Goal: Task Accomplishment & Management: Complete application form

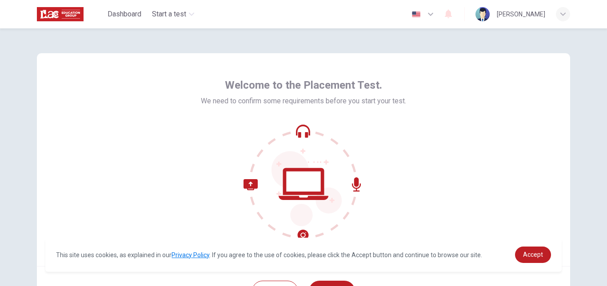
scroll to position [83, 0]
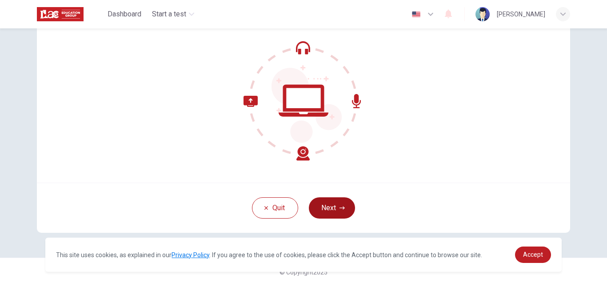
click at [322, 205] on button "Next" at bounding box center [332, 208] width 46 height 21
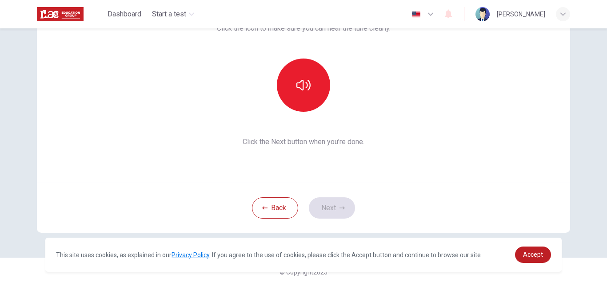
scroll to position [0, 0]
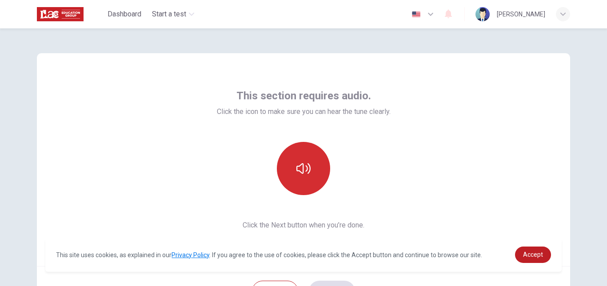
click at [310, 157] on button "button" at bounding box center [303, 168] width 53 height 53
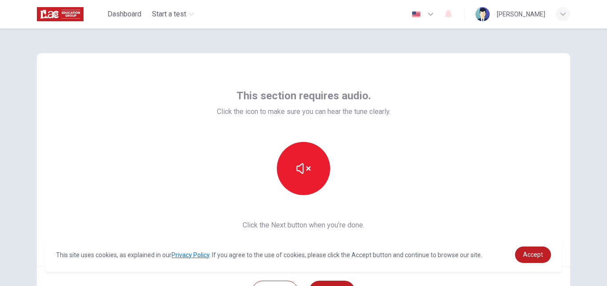
scroll to position [83, 0]
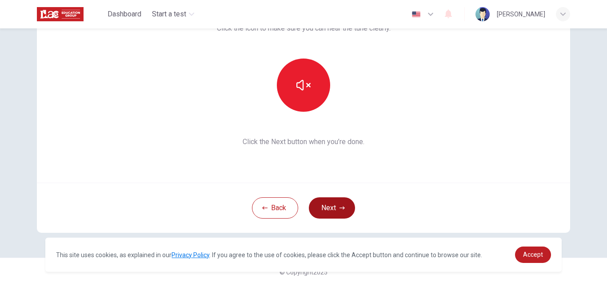
click at [341, 206] on icon "button" at bounding box center [341, 208] width 5 height 5
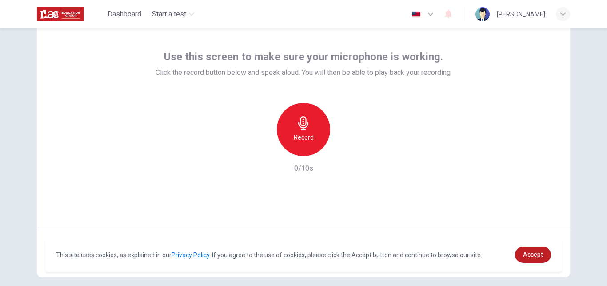
scroll to position [0, 0]
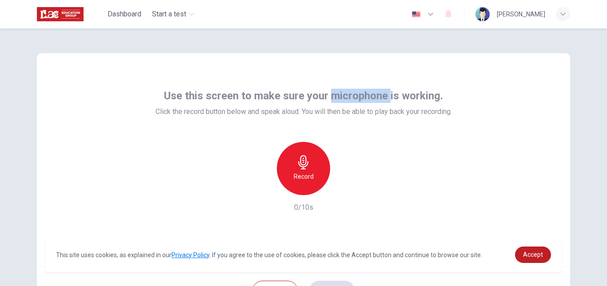
drag, startPoint x: 331, startPoint y: 55, endPoint x: 386, endPoint y: 68, distance: 57.1
click at [386, 68] on div "Use this screen to make sure your microphone is working. Click the record butto…" at bounding box center [303, 159] width 533 height 213
click at [367, 140] on div "Use this screen to make sure your microphone is working. Click the record butto…" at bounding box center [303, 151] width 296 height 124
drag, startPoint x: 171, startPoint y: 123, endPoint x: 145, endPoint y: 155, distance: 41.4
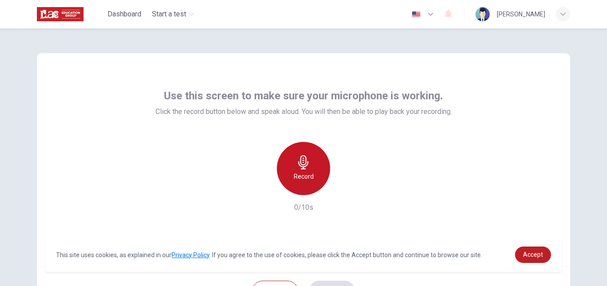
click at [298, 156] on icon "button" at bounding box center [303, 162] width 14 height 14
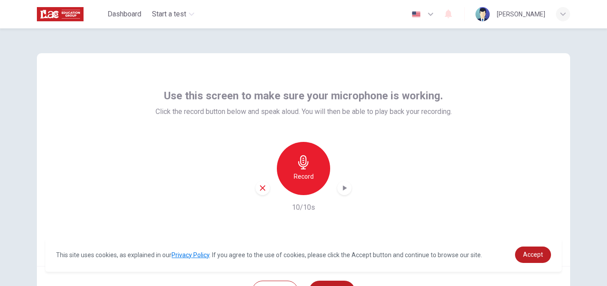
click at [346, 186] on div "button" at bounding box center [344, 188] width 14 height 14
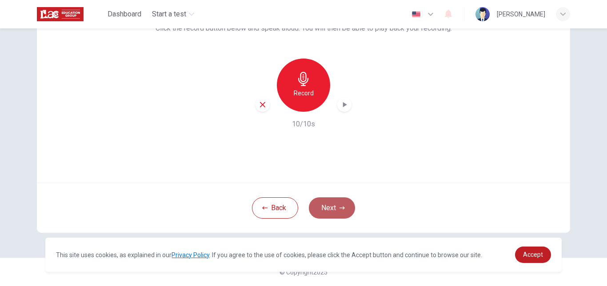
click at [335, 208] on button "Next" at bounding box center [332, 208] width 46 height 21
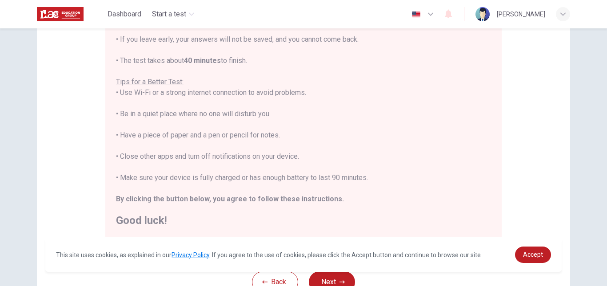
scroll to position [178, 0]
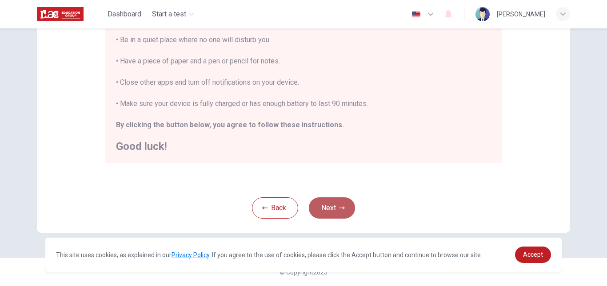
click at [346, 204] on button "Next" at bounding box center [332, 208] width 46 height 21
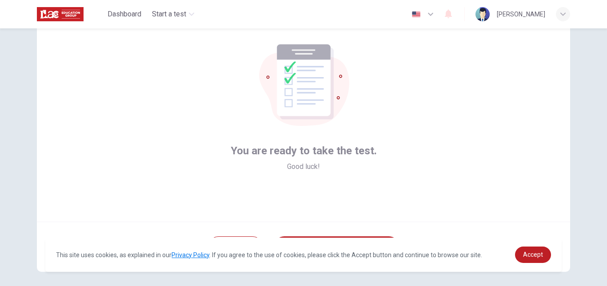
scroll to position [83, 0]
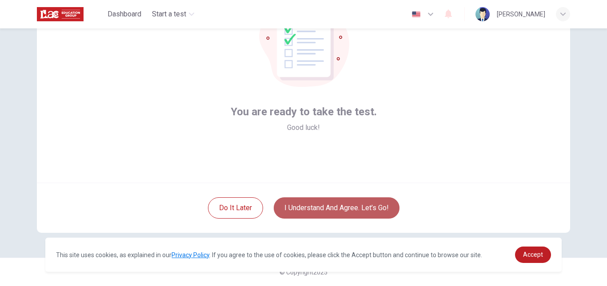
click at [365, 208] on button "I understand and agree. Let’s go!" at bounding box center [337, 208] width 126 height 21
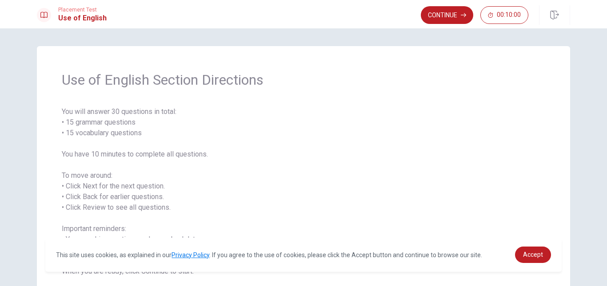
scroll to position [62, 0]
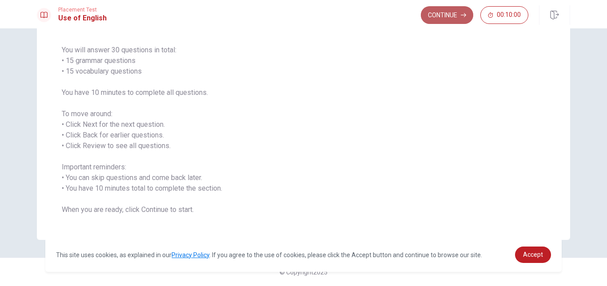
click at [430, 13] on button "Continue" at bounding box center [447, 15] width 52 height 18
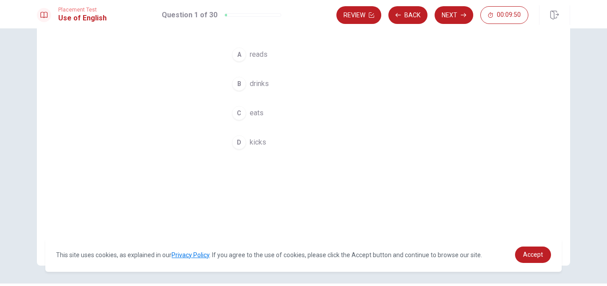
scroll to position [44, 0]
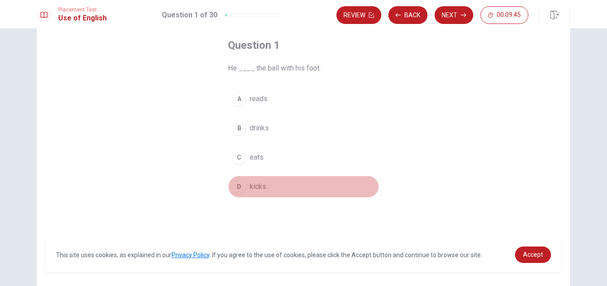
click at [235, 185] on div "D" at bounding box center [239, 187] width 14 height 14
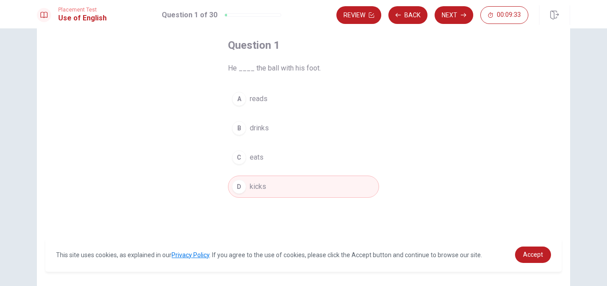
click at [449, 17] on button "Next" at bounding box center [453, 15] width 39 height 18
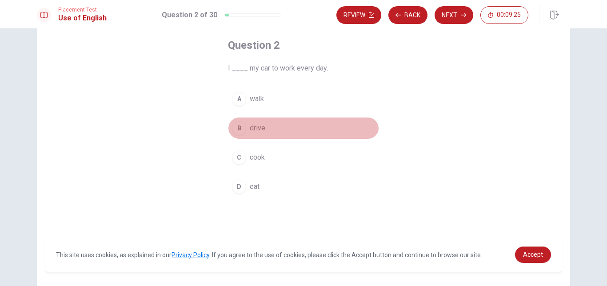
click at [263, 128] on button "B drive" at bounding box center [303, 128] width 151 height 22
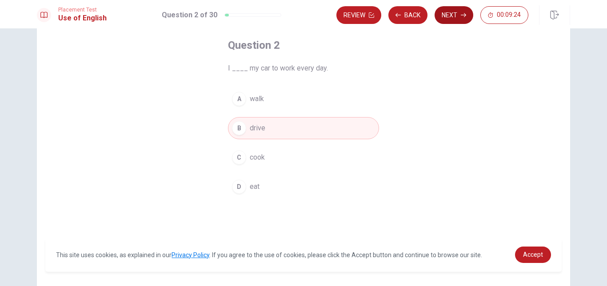
click at [460, 16] on button "Next" at bounding box center [453, 15] width 39 height 18
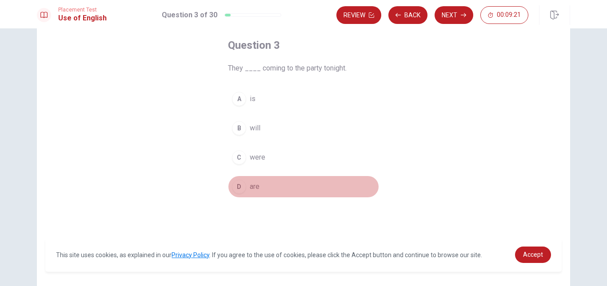
click at [256, 184] on span "are" at bounding box center [255, 187] width 10 height 11
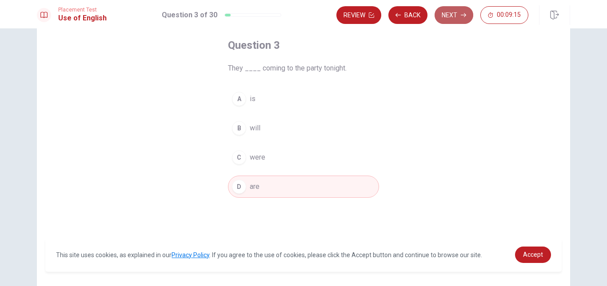
click at [451, 16] on button "Next" at bounding box center [453, 15] width 39 height 18
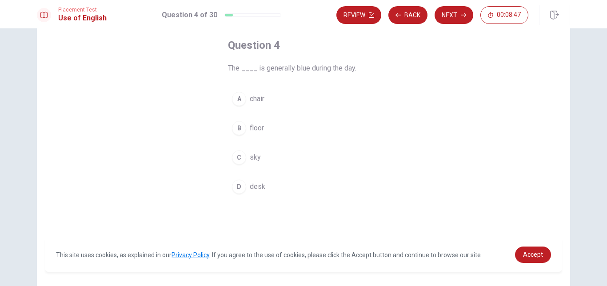
click at [241, 154] on div "C" at bounding box center [239, 158] width 14 height 14
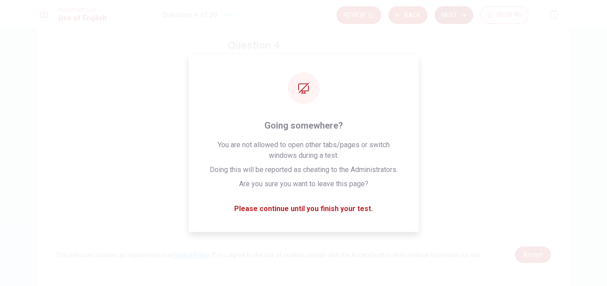
click at [451, 13] on button "Next" at bounding box center [453, 15] width 39 height 18
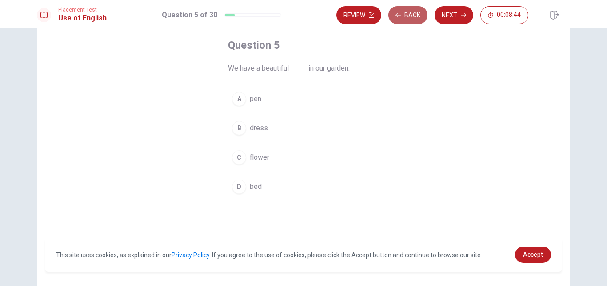
click at [416, 8] on button "Back" at bounding box center [407, 15] width 39 height 18
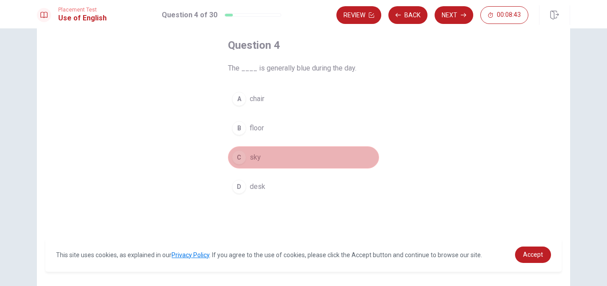
click at [282, 161] on button "C sky" at bounding box center [303, 158] width 151 height 22
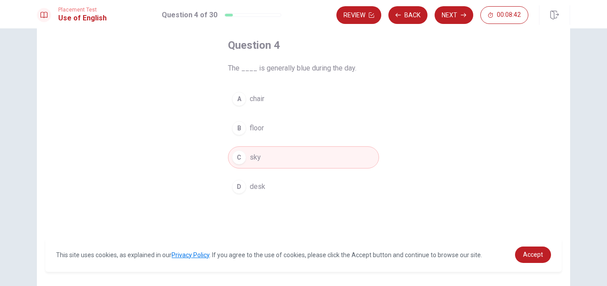
click at [451, 12] on button "Next" at bounding box center [453, 15] width 39 height 18
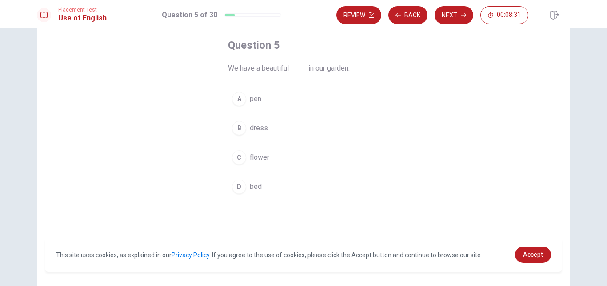
click at [262, 157] on span "flower" at bounding box center [260, 157] width 20 height 11
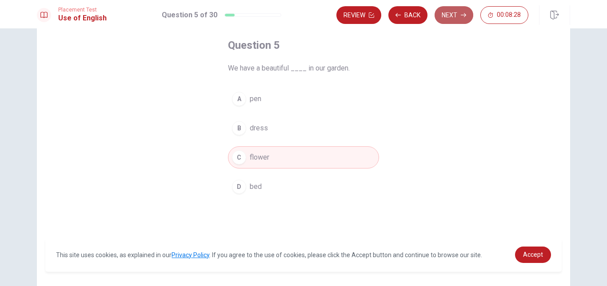
click at [459, 16] on button "Next" at bounding box center [453, 15] width 39 height 18
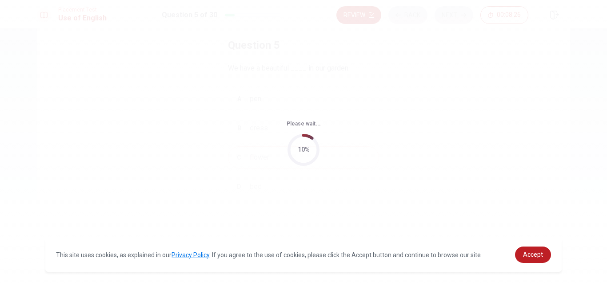
scroll to position [0, 0]
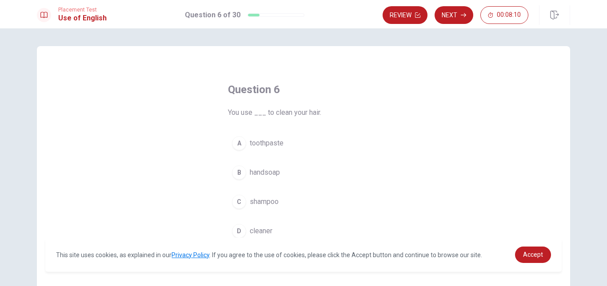
click at [271, 200] on span "shampoo" at bounding box center [264, 202] width 29 height 11
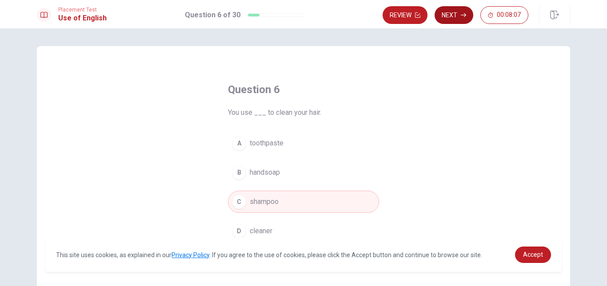
click at [448, 16] on button "Next" at bounding box center [453, 15] width 39 height 18
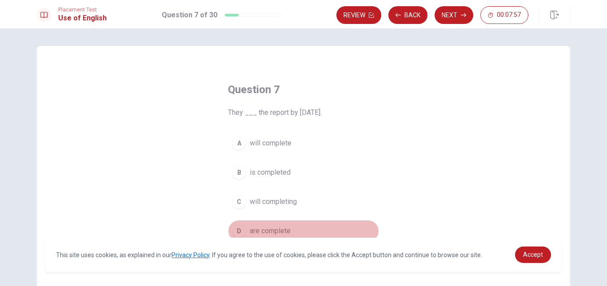
click at [278, 228] on span "are complete" at bounding box center [270, 231] width 41 height 11
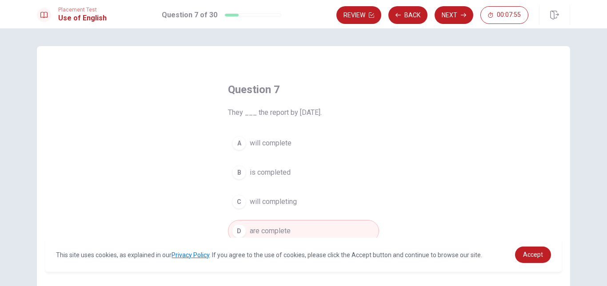
click at [445, 9] on button "Next" at bounding box center [453, 15] width 39 height 18
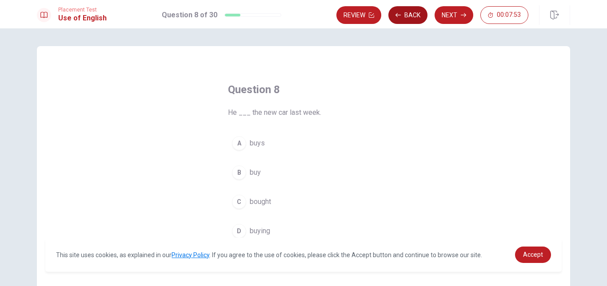
click at [403, 9] on button "Back" at bounding box center [407, 15] width 39 height 18
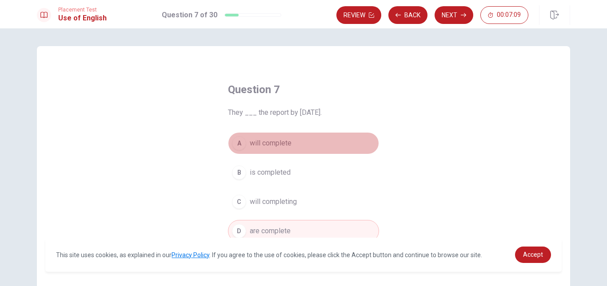
drag, startPoint x: 282, startPoint y: 145, endPoint x: 280, endPoint y: 141, distance: 4.6
click at [281, 144] on span "will complete" at bounding box center [271, 143] width 42 height 11
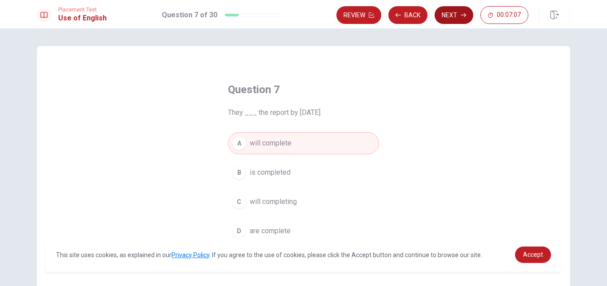
click at [460, 16] on button "Next" at bounding box center [453, 15] width 39 height 18
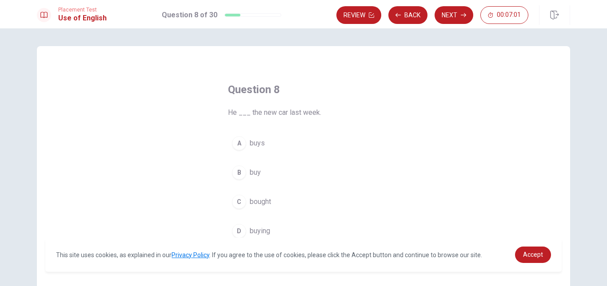
click at [256, 204] on span "bought" at bounding box center [260, 202] width 21 height 11
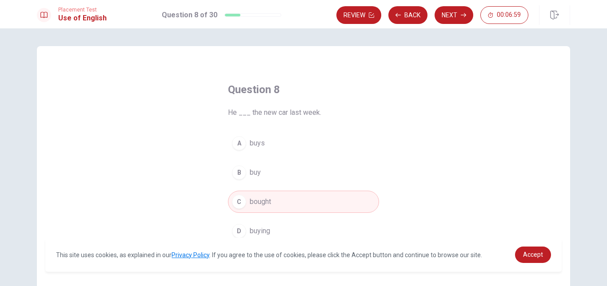
click at [457, 15] on button "Next" at bounding box center [453, 15] width 39 height 18
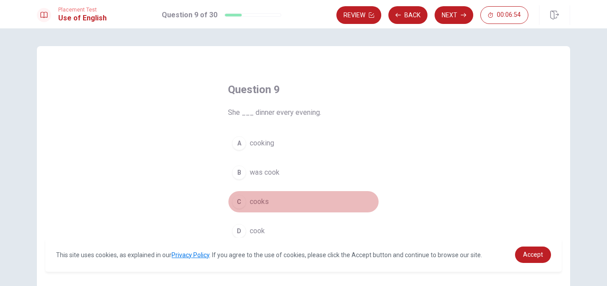
click at [265, 203] on span "cooks" at bounding box center [259, 202] width 19 height 11
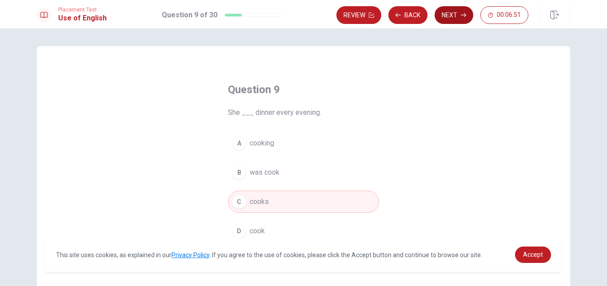
click at [450, 11] on button "Next" at bounding box center [453, 15] width 39 height 18
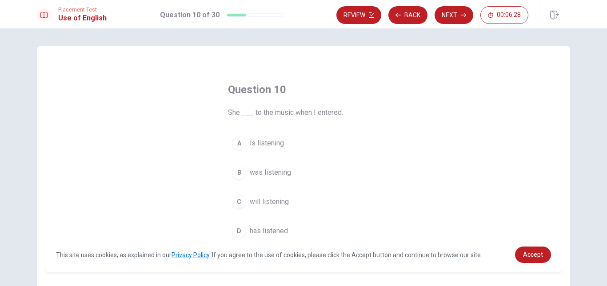
click at [267, 172] on span "was listening" at bounding box center [270, 172] width 41 height 11
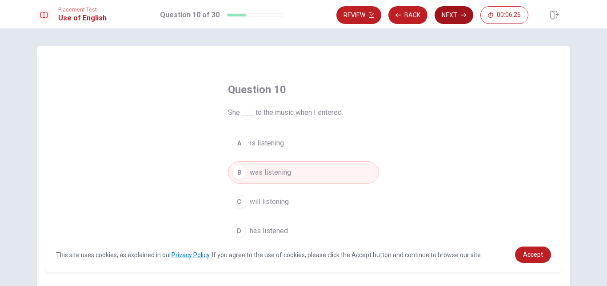
click at [465, 11] on button "Next" at bounding box center [453, 15] width 39 height 18
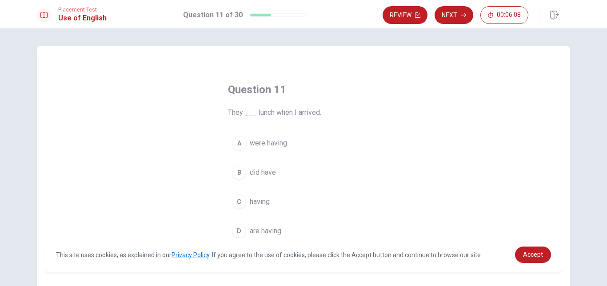
click at [280, 137] on button "A were having" at bounding box center [303, 143] width 151 height 22
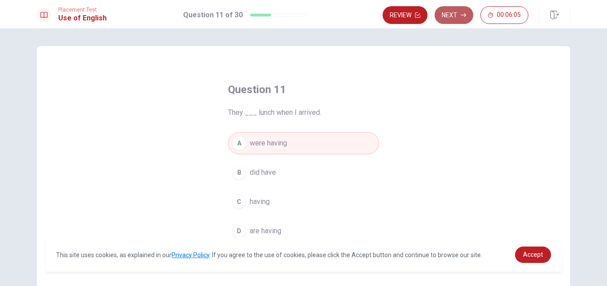
click at [453, 12] on button "Next" at bounding box center [453, 15] width 39 height 18
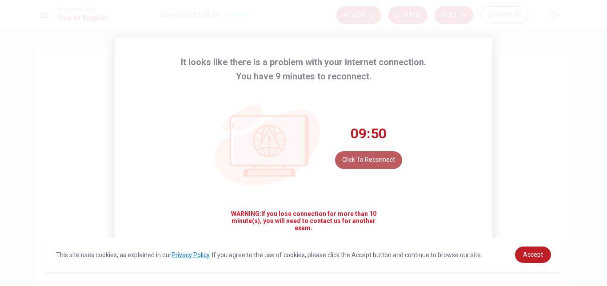
click at [373, 165] on button "Click to reconnect" at bounding box center [368, 160] width 67 height 18
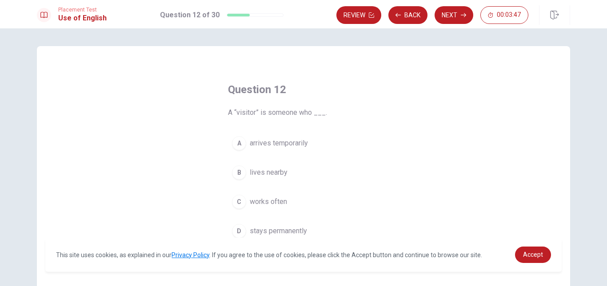
click at [286, 144] on span "arrives temporarily" at bounding box center [279, 143] width 58 height 11
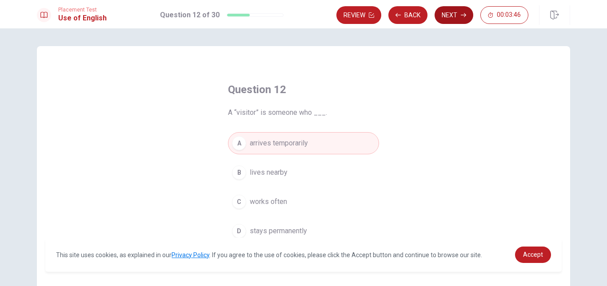
click at [465, 16] on icon "button" at bounding box center [463, 14] width 5 height 5
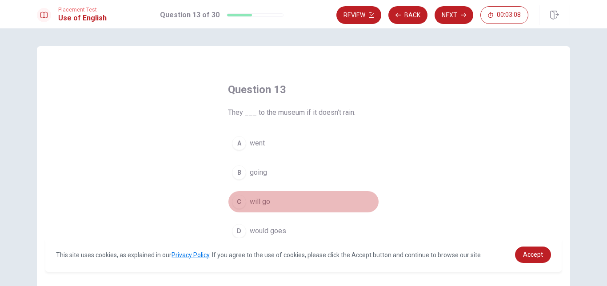
drag, startPoint x: 267, startPoint y: 202, endPoint x: 262, endPoint y: 202, distance: 5.3
click at [266, 202] on span "will go" at bounding box center [260, 202] width 20 height 11
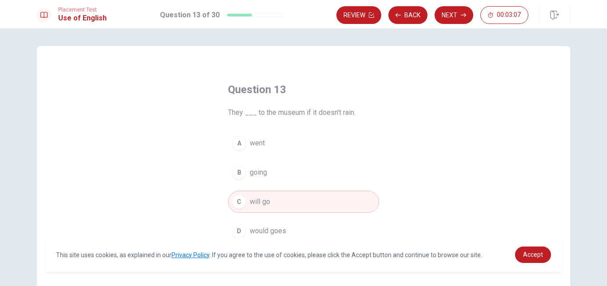
click at [457, 12] on button "Next" at bounding box center [453, 15] width 39 height 18
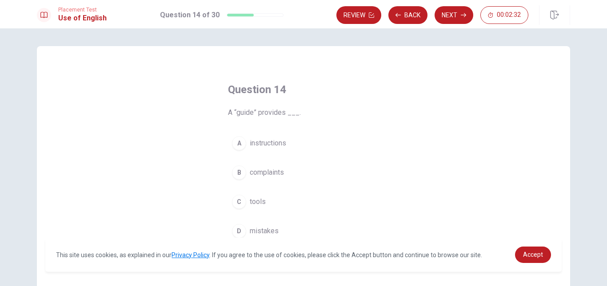
click at [272, 141] on span "instructions" at bounding box center [268, 143] width 36 height 11
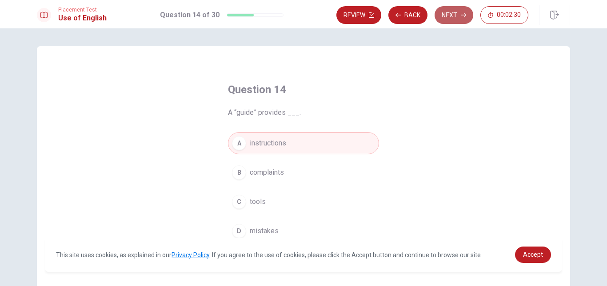
click at [462, 10] on button "Next" at bounding box center [453, 15] width 39 height 18
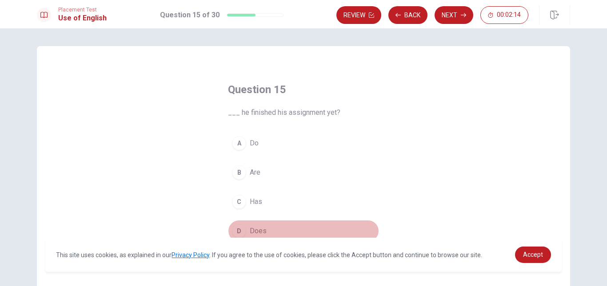
click at [256, 226] on span "Does" at bounding box center [258, 231] width 17 height 11
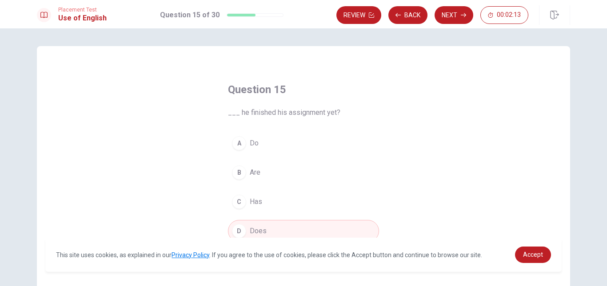
click at [453, 17] on button "Next" at bounding box center [453, 15] width 39 height 18
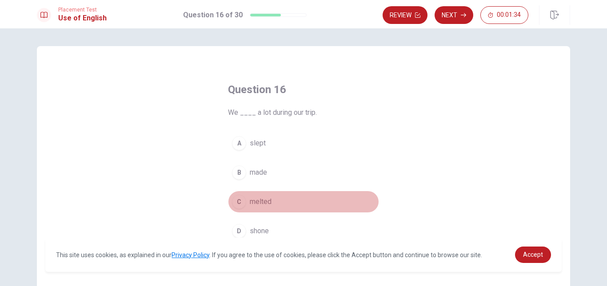
click at [260, 198] on span "melted" at bounding box center [261, 202] width 22 height 11
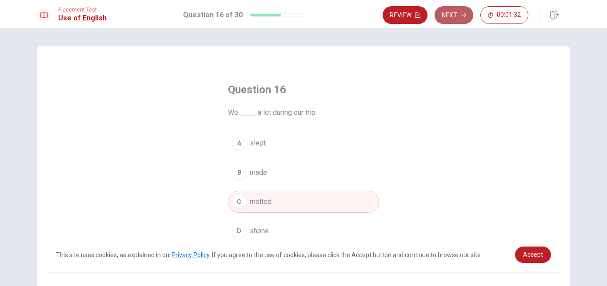
click at [452, 9] on button "Next" at bounding box center [453, 15] width 39 height 18
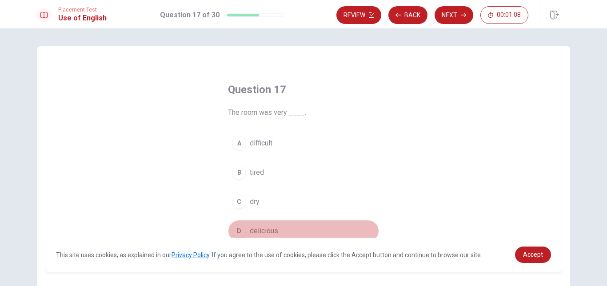
click at [259, 229] on span "delicious" at bounding box center [264, 231] width 28 height 11
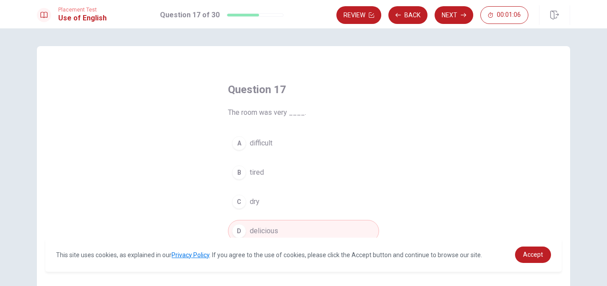
click at [445, 15] on button "Next" at bounding box center [453, 15] width 39 height 18
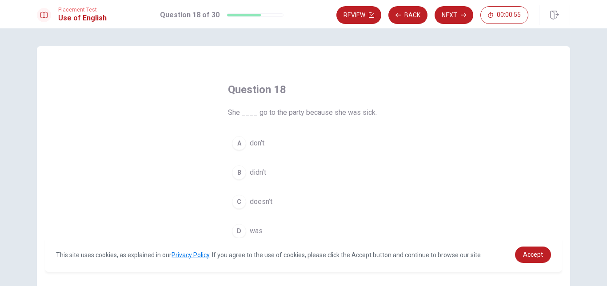
click at [263, 201] on span "doesn’t" at bounding box center [261, 202] width 23 height 11
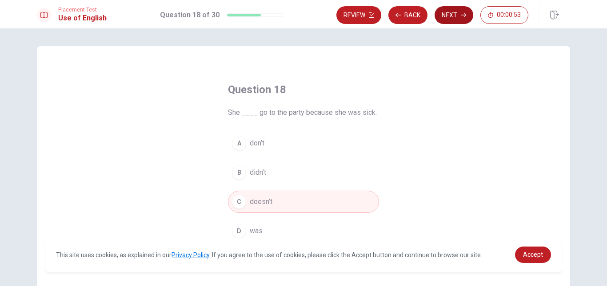
click at [452, 16] on button "Next" at bounding box center [453, 15] width 39 height 18
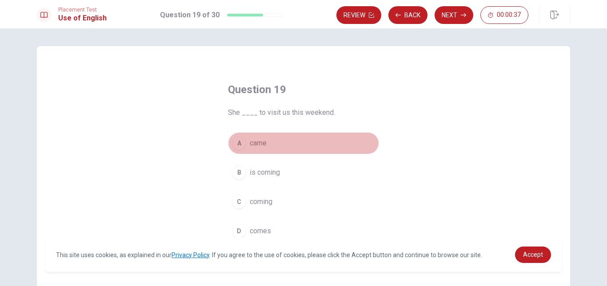
click at [258, 143] on span "came" at bounding box center [258, 143] width 17 height 11
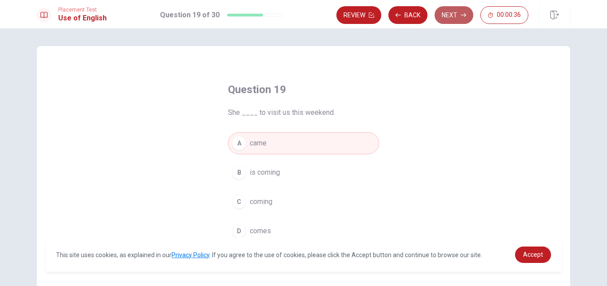
click at [455, 14] on button "Next" at bounding box center [453, 15] width 39 height 18
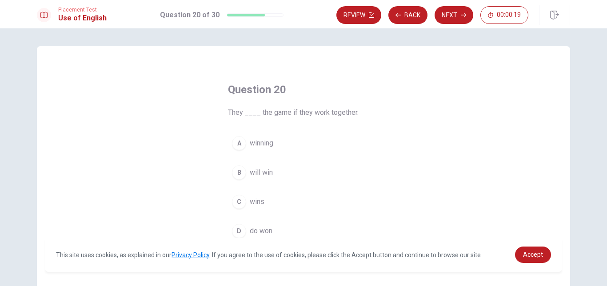
click at [266, 173] on span "will win" at bounding box center [261, 172] width 23 height 11
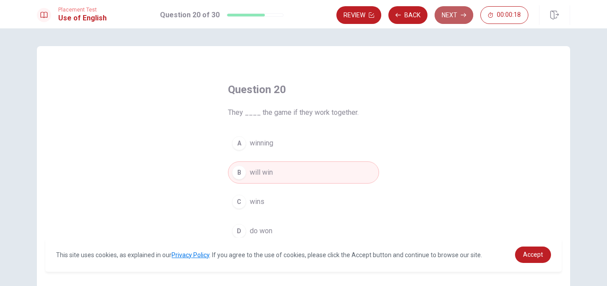
click at [449, 6] on button "Next" at bounding box center [453, 15] width 39 height 18
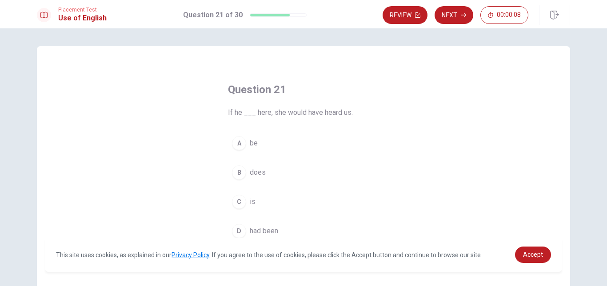
click at [262, 231] on span "had been" at bounding box center [264, 231] width 28 height 11
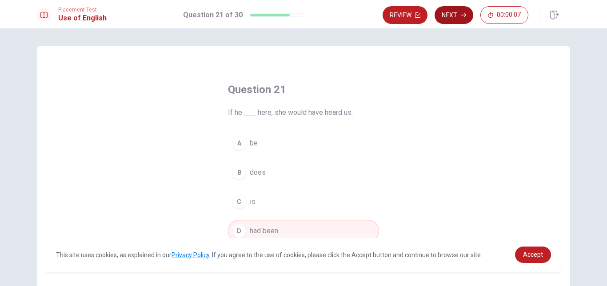
click at [449, 16] on button "Next" at bounding box center [453, 15] width 39 height 18
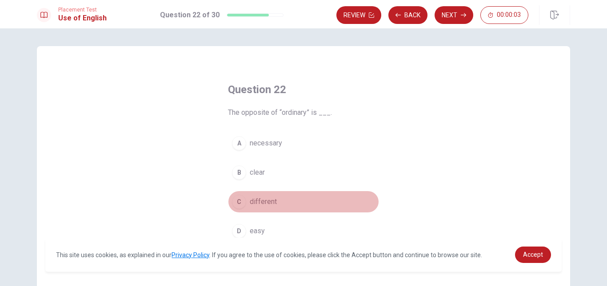
click at [266, 198] on span "different" at bounding box center [263, 202] width 27 height 11
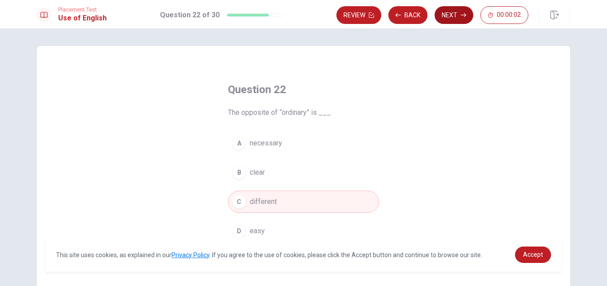
click at [460, 21] on button "Next" at bounding box center [453, 15] width 39 height 18
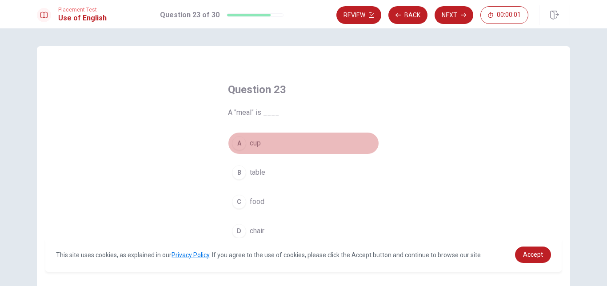
click at [268, 135] on button "A cup" at bounding box center [303, 143] width 151 height 22
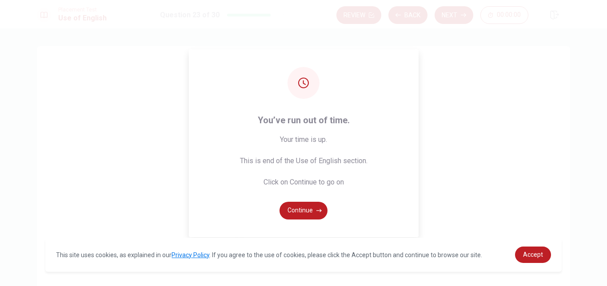
click at [464, 13] on div "You’ve run out of time. Your time is up. This is end of the Use of English sect…" at bounding box center [303, 143] width 607 height 286
click at [319, 210] on icon "button" at bounding box center [318, 210] width 5 height 5
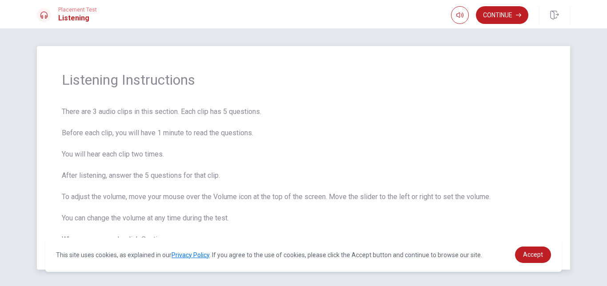
scroll to position [30, 0]
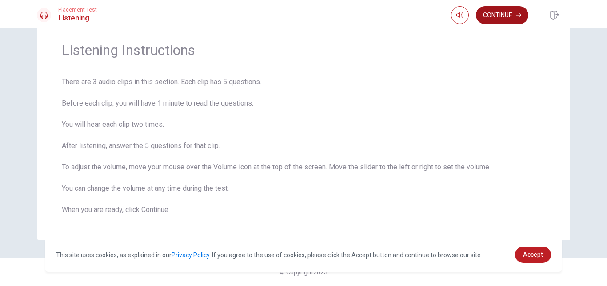
click at [504, 10] on button "Continue" at bounding box center [502, 15] width 52 height 18
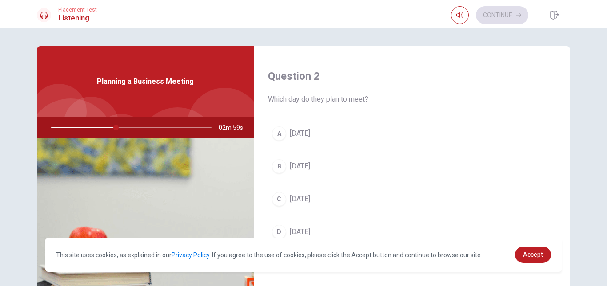
scroll to position [266, 0]
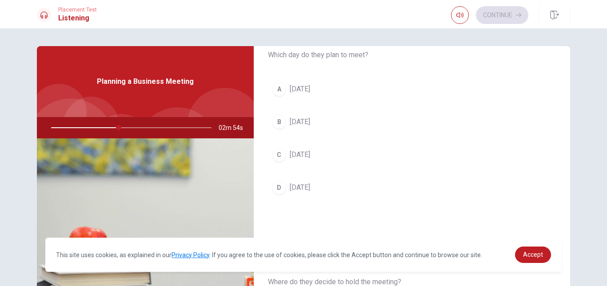
click at [276, 155] on div "C" at bounding box center [279, 155] width 14 height 14
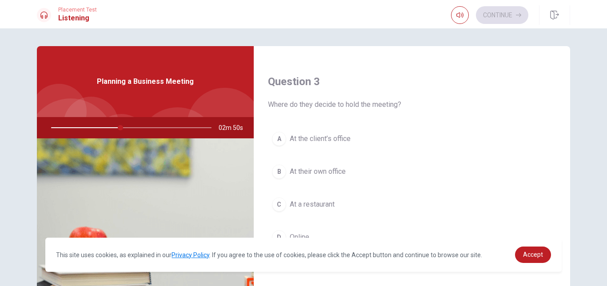
scroll to position [489, 0]
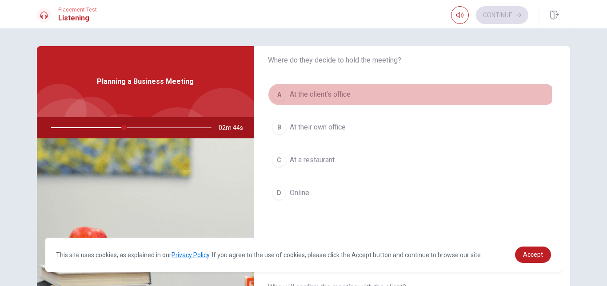
click at [279, 93] on div "A" at bounding box center [279, 94] width 14 height 14
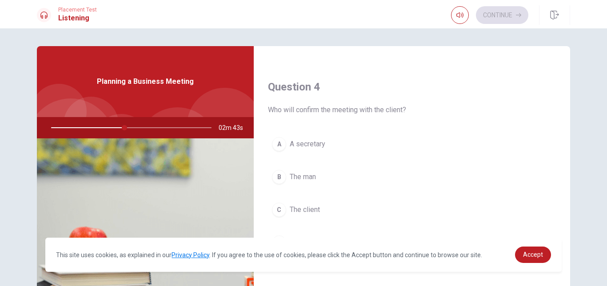
scroll to position [711, 0]
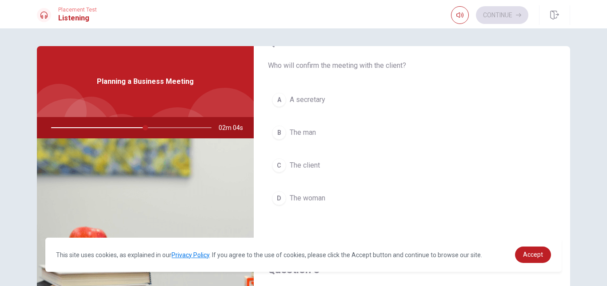
click at [280, 198] on div "D" at bounding box center [279, 198] width 14 height 14
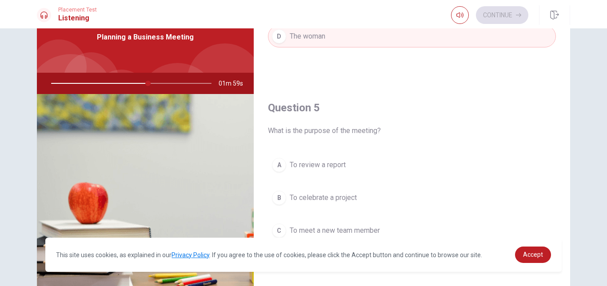
scroll to position [89, 0]
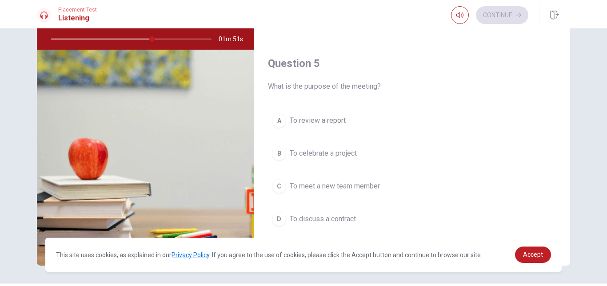
click at [275, 122] on div "A" at bounding box center [279, 121] width 14 height 14
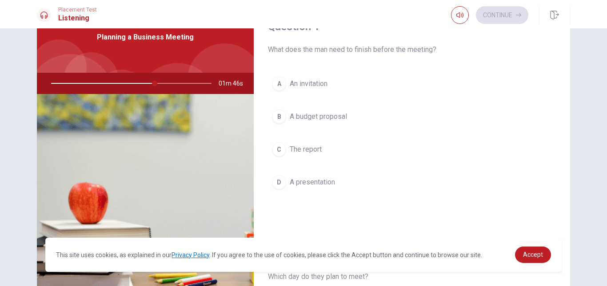
scroll to position [0, 0]
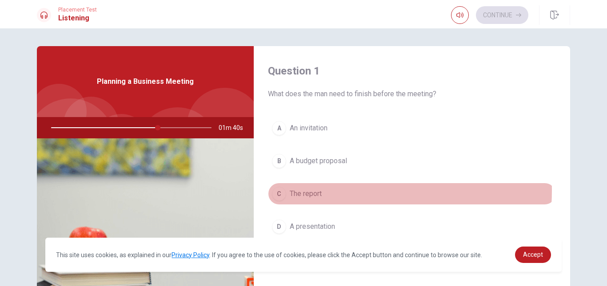
click at [307, 191] on span "The report" at bounding box center [306, 194] width 32 height 11
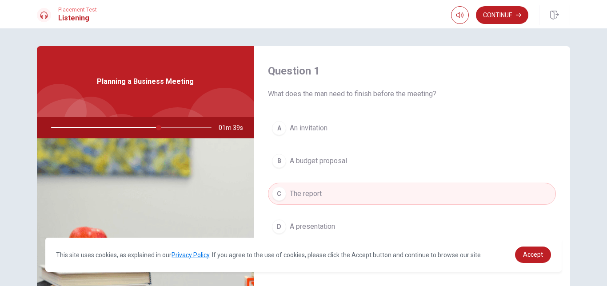
click at [143, 126] on div at bounding box center [129, 127] width 178 height 21
click at [503, 14] on button "Continue" at bounding box center [502, 15] width 52 height 18
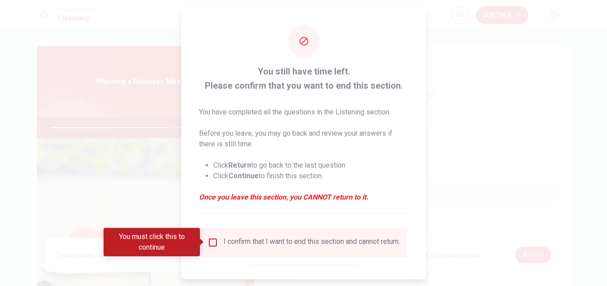
click at [206, 236] on div "I confirm that I want to end this section and cannot return." at bounding box center [303, 242] width 207 height 29
click at [208, 238] on input "You must click this to continue" at bounding box center [212, 242] width 11 height 11
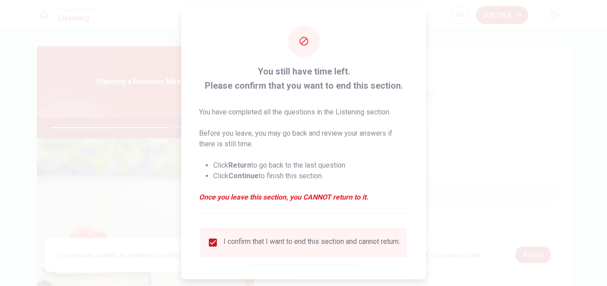
click at [208, 238] on input "checkbox" at bounding box center [212, 242] width 11 height 11
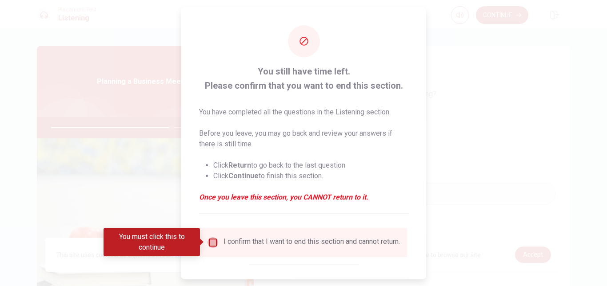
click at [211, 239] on input "You must click this to continue" at bounding box center [212, 242] width 11 height 11
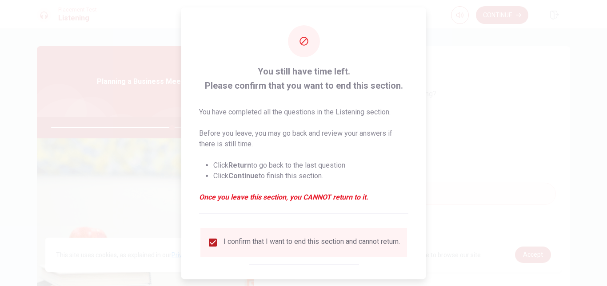
scroll to position [45, 0]
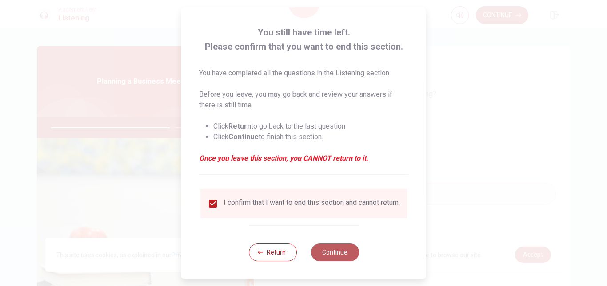
click at [342, 251] on button "Continue" at bounding box center [334, 253] width 48 height 18
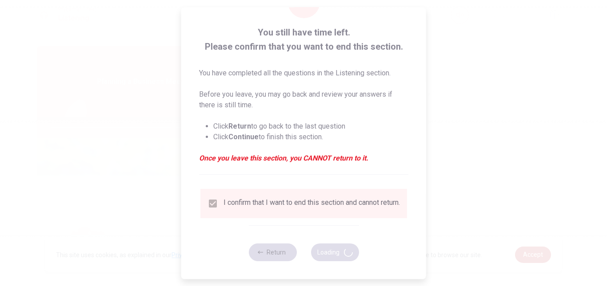
type input "77"
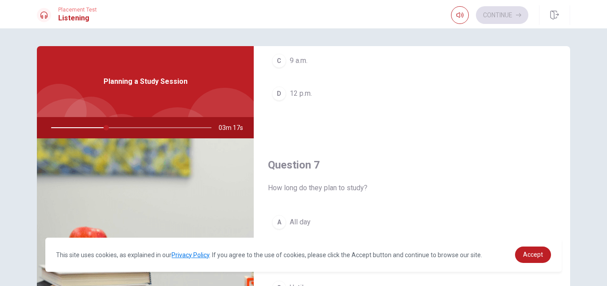
scroll to position [0, 0]
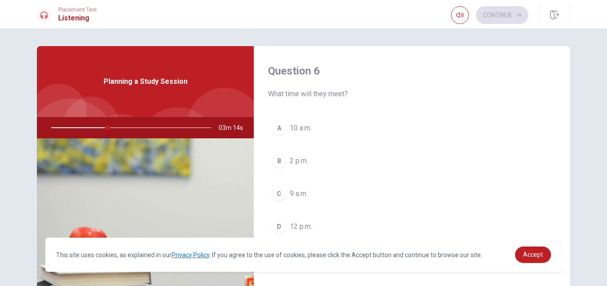
click at [278, 125] on div "A" at bounding box center [279, 128] width 14 height 14
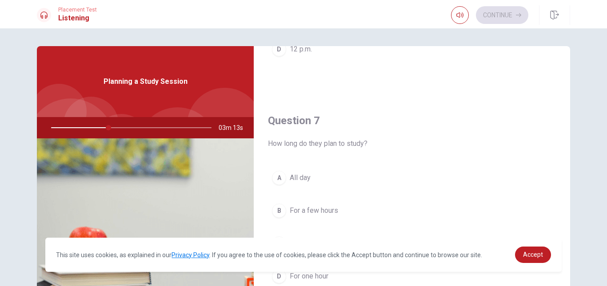
scroll to position [222, 0]
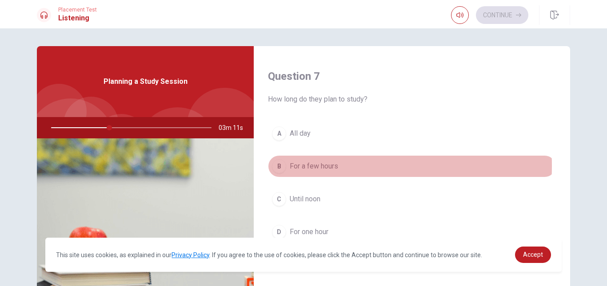
click at [294, 166] on span "For a few hours" at bounding box center [314, 166] width 48 height 11
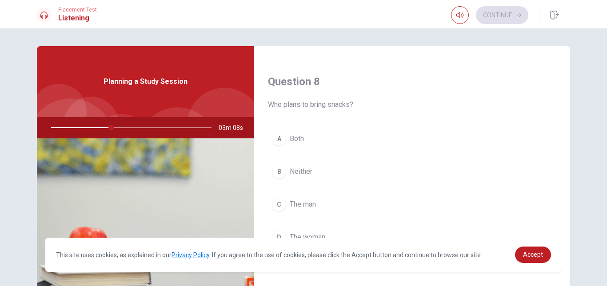
scroll to position [489, 0]
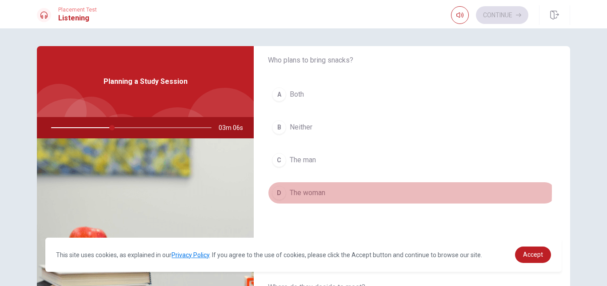
click at [312, 191] on span "The woman" at bounding box center [308, 193] width 36 height 11
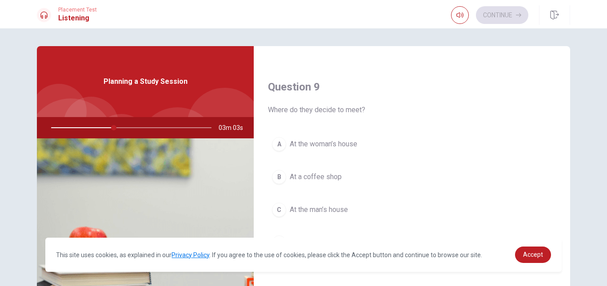
scroll to position [711, 0]
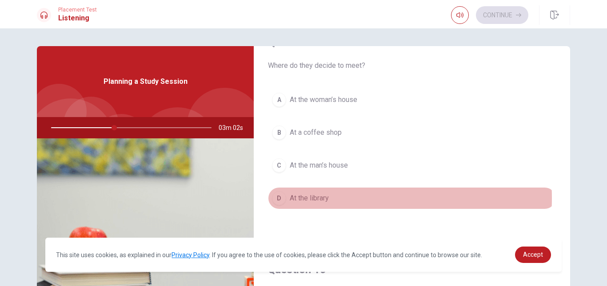
click at [321, 199] on span "At the library" at bounding box center [309, 198] width 39 height 11
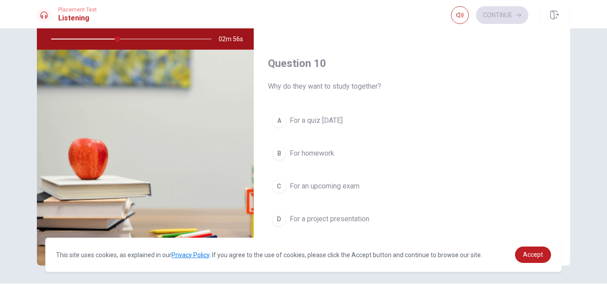
scroll to position [115, 0]
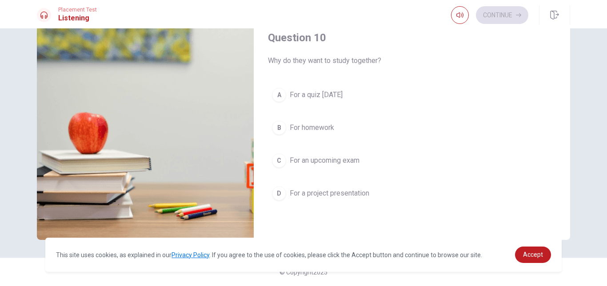
click at [278, 159] on div "C" at bounding box center [279, 161] width 14 height 14
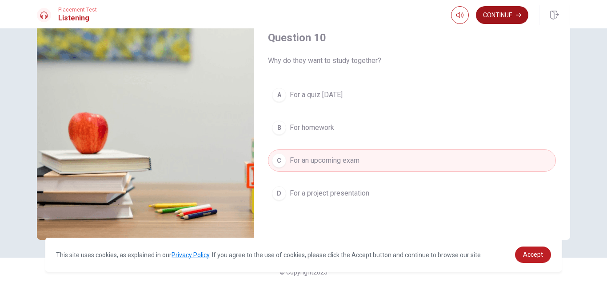
click at [493, 11] on button "Continue" at bounding box center [502, 15] width 52 height 18
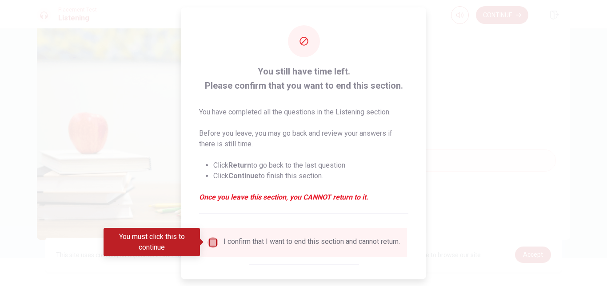
click at [212, 246] on input "You must click this to continue" at bounding box center [212, 242] width 11 height 11
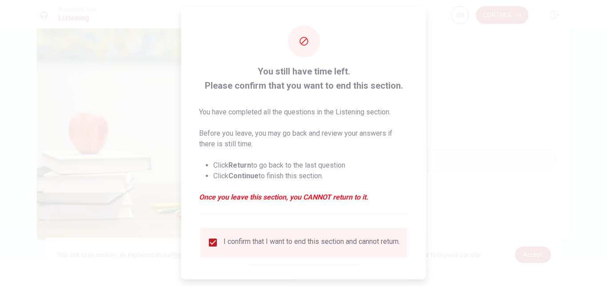
scroll to position [45, 0]
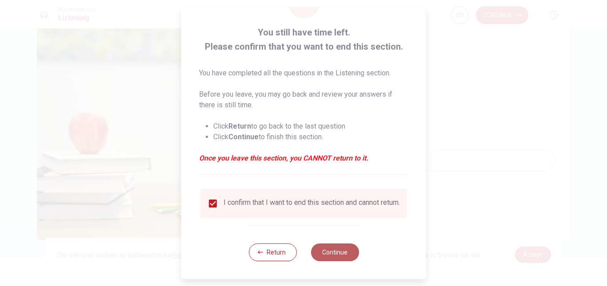
click at [342, 252] on button "Continue" at bounding box center [334, 253] width 48 height 18
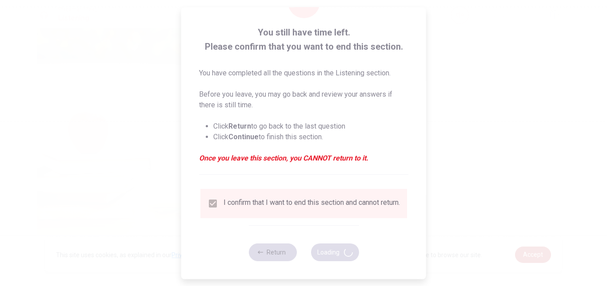
type input "56"
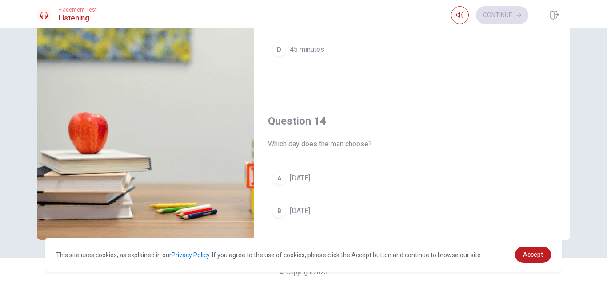
scroll to position [562, 0]
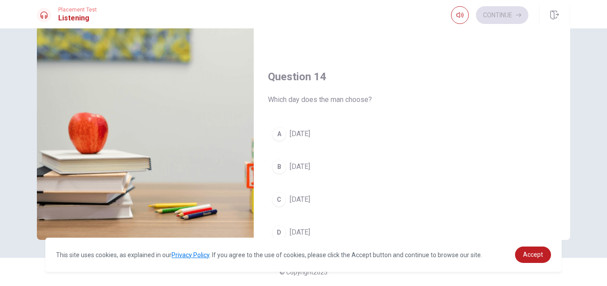
click at [313, 231] on button "D [DATE]" at bounding box center [412, 233] width 288 height 22
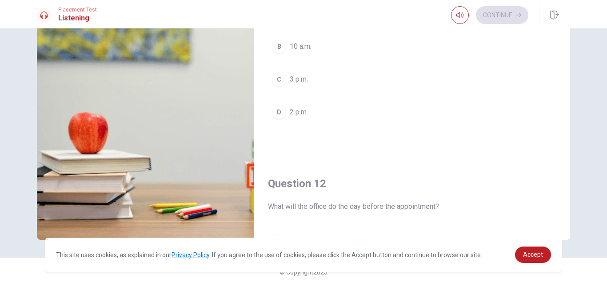
scroll to position [70, 0]
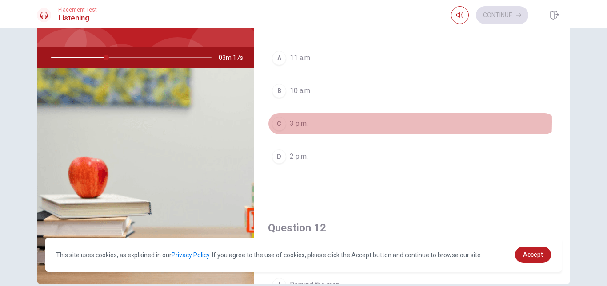
click at [306, 122] on span "3 p.m." at bounding box center [299, 124] width 18 height 11
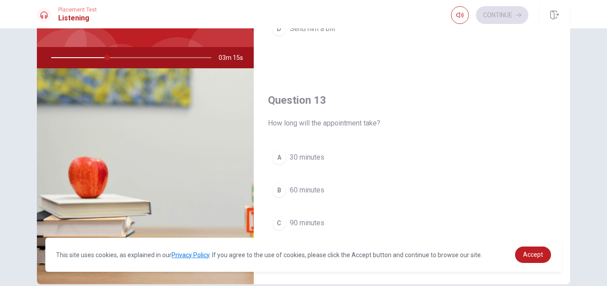
scroll to position [444, 0]
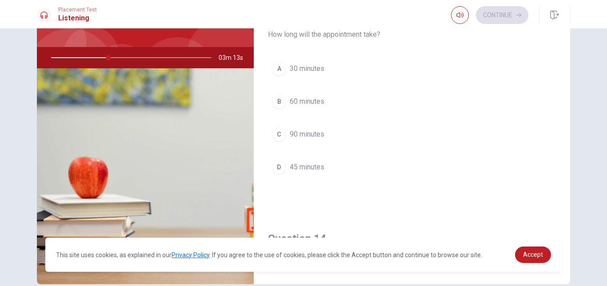
click at [310, 166] on span "45 minutes" at bounding box center [307, 167] width 35 height 11
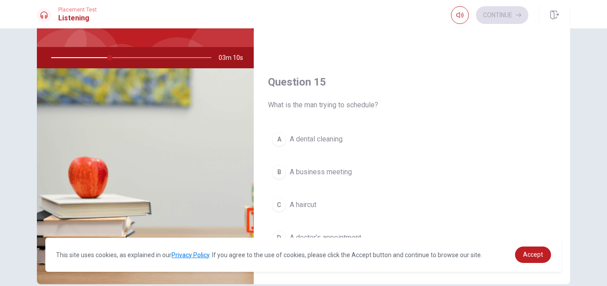
scroll to position [115, 0]
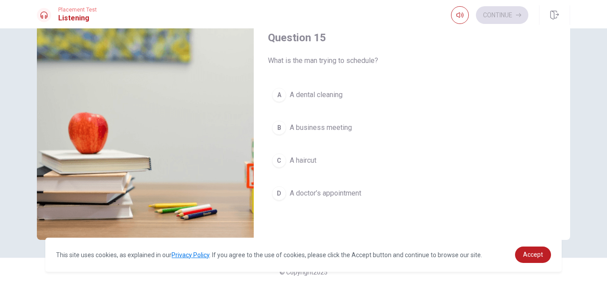
click at [327, 98] on span "A dental cleaning" at bounding box center [316, 95] width 53 height 11
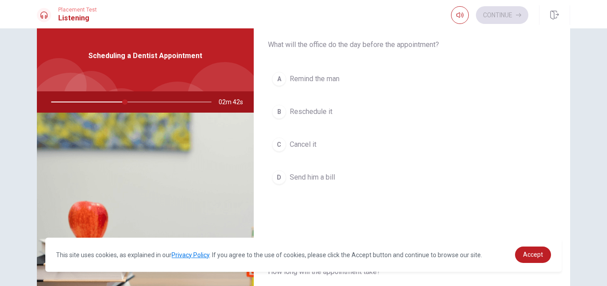
scroll to position [207, 0]
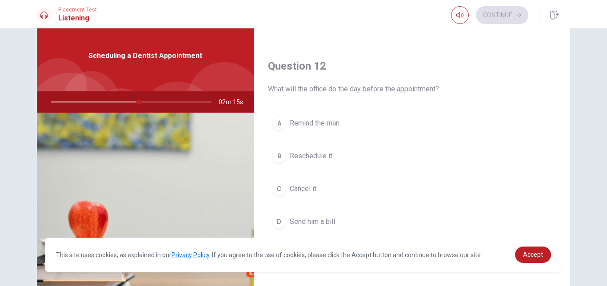
click at [313, 156] on span "Reschedule it" at bounding box center [311, 156] width 43 height 11
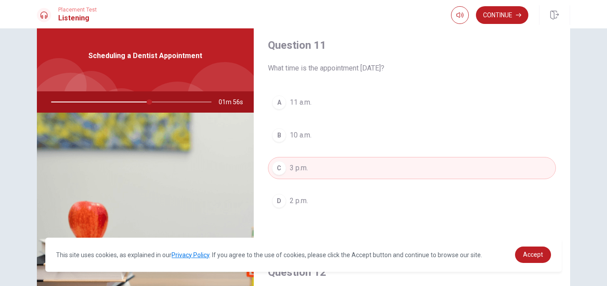
scroll to position [0, 0]
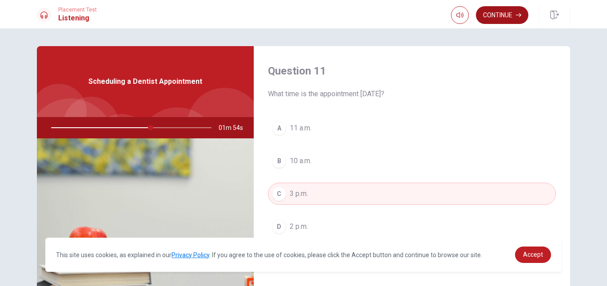
click at [496, 13] on button "Continue" at bounding box center [502, 15] width 52 height 18
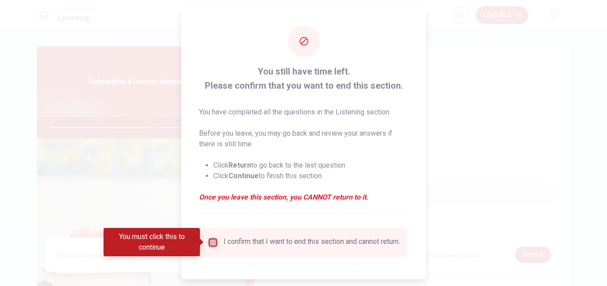
click at [211, 240] on input "You must click this to continue" at bounding box center [212, 242] width 11 height 11
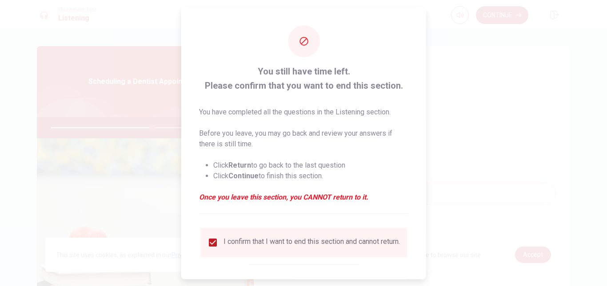
scroll to position [45, 0]
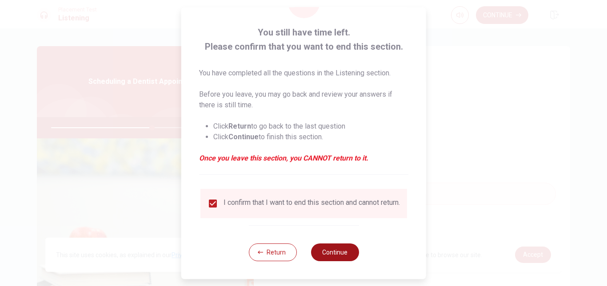
click at [331, 252] on button "Continue" at bounding box center [334, 253] width 48 height 18
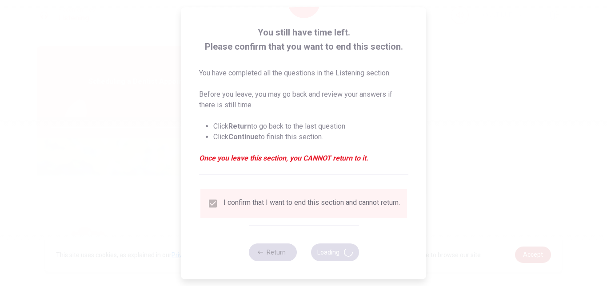
type input "64"
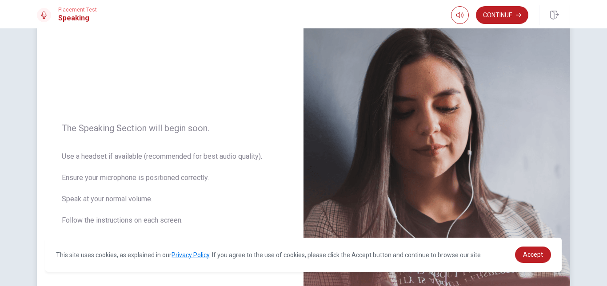
scroll to position [149, 0]
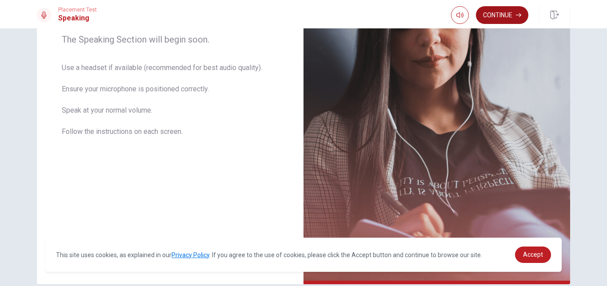
click at [505, 14] on button "Continue" at bounding box center [502, 15] width 52 height 18
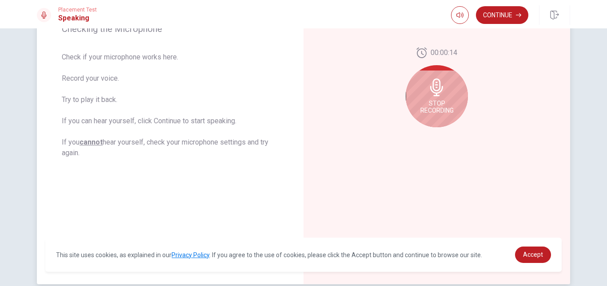
scroll to position [104, 0]
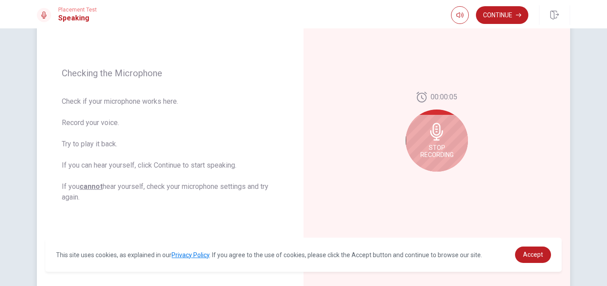
click at [439, 129] on icon at bounding box center [437, 132] width 18 height 18
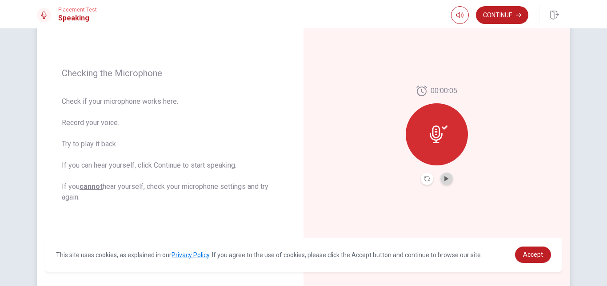
click at [447, 178] on button "Play Audio" at bounding box center [446, 179] width 12 height 12
click at [432, 148] on div at bounding box center [436, 134] width 62 height 62
click at [444, 178] on icon "Pause Audio" at bounding box center [446, 178] width 5 height 5
click at [444, 179] on icon "Pause Audio" at bounding box center [446, 178] width 5 height 5
click at [444, 179] on icon "Play Audio" at bounding box center [446, 178] width 4 height 5
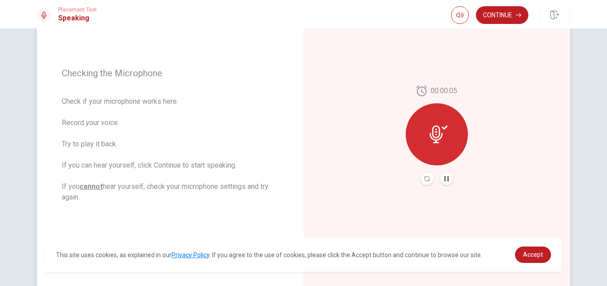
click at [416, 131] on div at bounding box center [436, 134] width 62 height 62
click at [437, 128] on icon at bounding box center [435, 135] width 13 height 18
drag, startPoint x: 437, startPoint y: 129, endPoint x: 441, endPoint y: 130, distance: 5.0
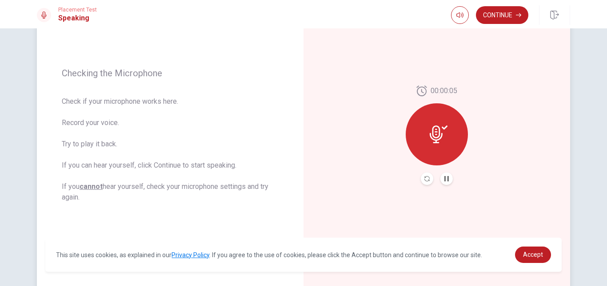
click at [439, 129] on icon at bounding box center [438, 135] width 18 height 18
click at [442, 130] on icon at bounding box center [438, 135] width 18 height 18
click at [444, 179] on icon "Pause Audio" at bounding box center [446, 178] width 4 height 5
click at [444, 179] on icon "Play Audio" at bounding box center [446, 178] width 4 height 5
click at [425, 179] on icon "Record Again" at bounding box center [426, 178] width 5 height 5
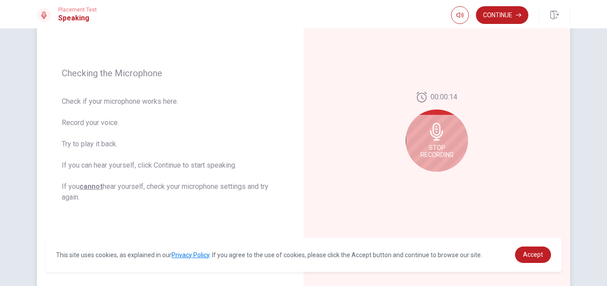
click at [430, 142] on div "Stop Recording" at bounding box center [436, 141] width 62 height 62
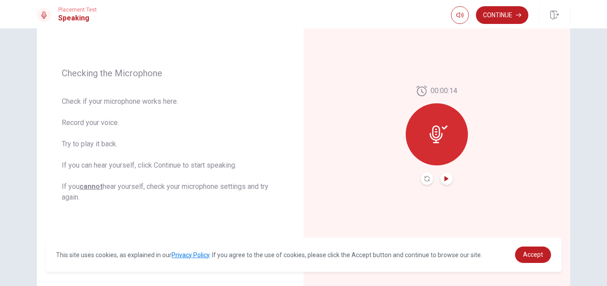
click at [444, 181] on icon "Play Audio" at bounding box center [446, 178] width 5 height 5
click at [421, 175] on button "Record Again" at bounding box center [427, 179] width 12 height 12
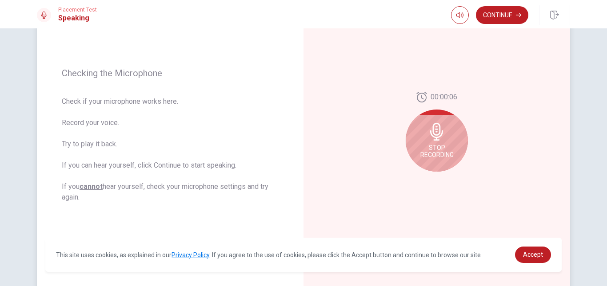
click at [405, 138] on div "Stop Recording" at bounding box center [436, 141] width 62 height 62
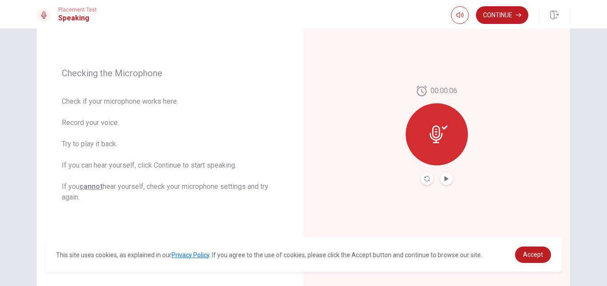
click at [438, 182] on div at bounding box center [437, 179] width 32 height 12
click at [445, 178] on icon "Play Audio" at bounding box center [446, 178] width 4 height 5
click at [435, 129] on icon at bounding box center [435, 135] width 13 height 18
click at [424, 179] on icon "Record Again" at bounding box center [426, 178] width 5 height 5
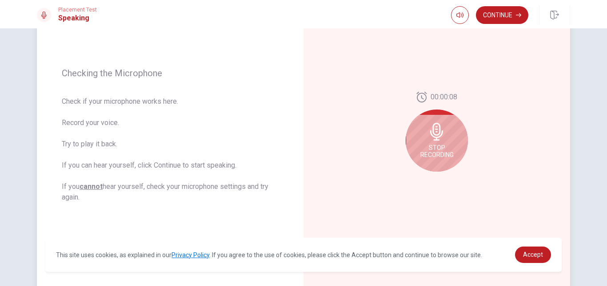
click at [438, 125] on icon at bounding box center [437, 132] width 18 height 18
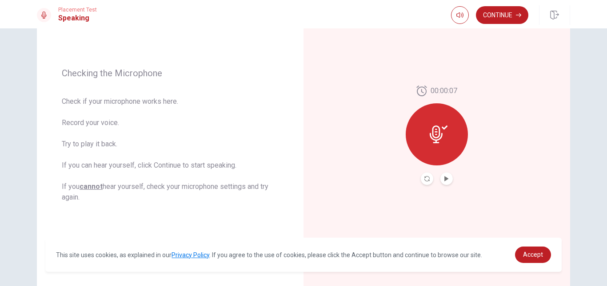
click at [440, 177] on button "Play Audio" at bounding box center [446, 179] width 12 height 12
click at [497, 14] on button "Continue" at bounding box center [502, 15] width 52 height 18
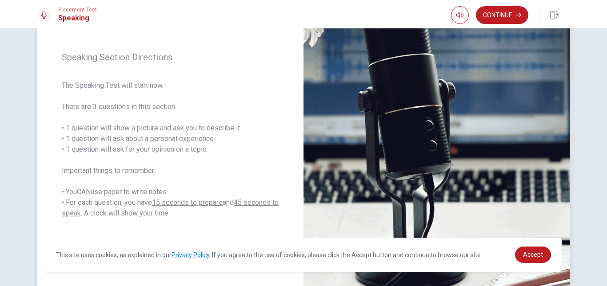
scroll to position [60, 0]
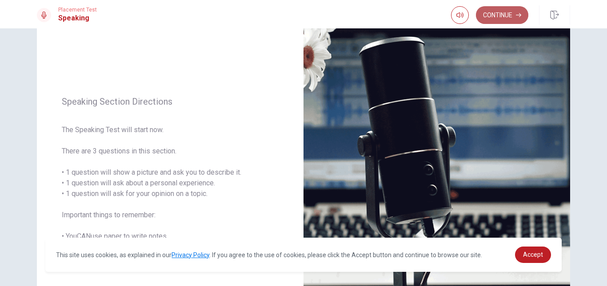
click at [506, 16] on button "Continue" at bounding box center [502, 15] width 52 height 18
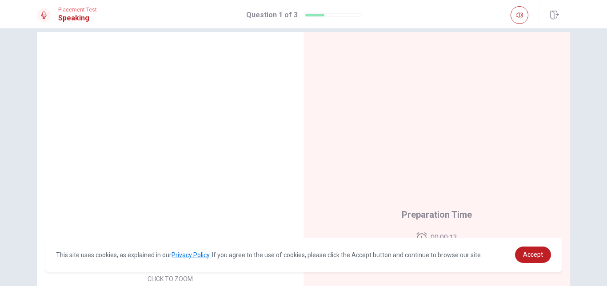
scroll to position [59, 0]
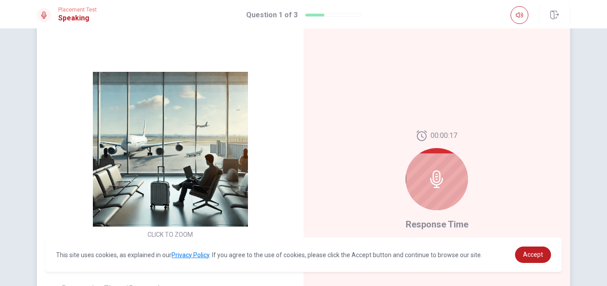
click at [423, 190] on div at bounding box center [436, 179] width 62 height 62
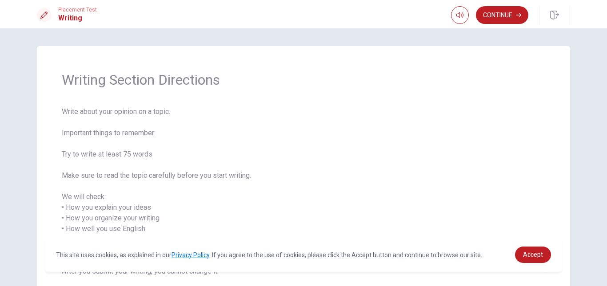
scroll to position [44, 0]
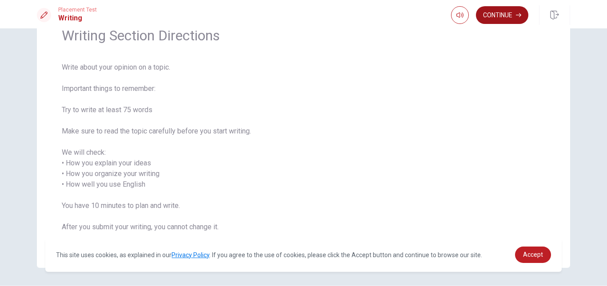
click at [495, 13] on button "Continue" at bounding box center [502, 15] width 52 height 18
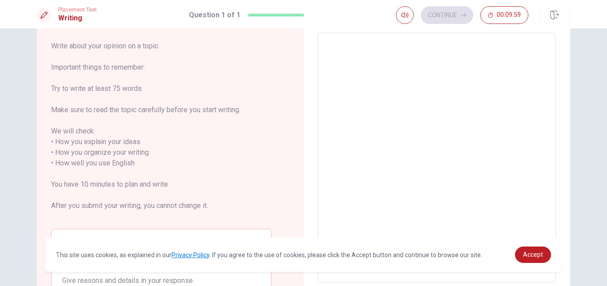
click at [377, 81] on textarea at bounding box center [437, 158] width 226 height 236
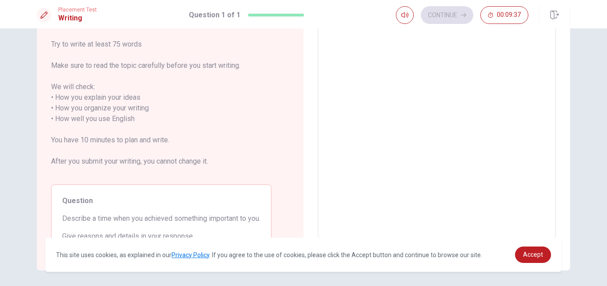
scroll to position [119, 0]
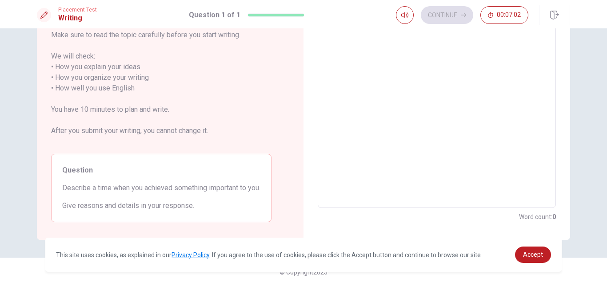
type textarea "i"
type textarea "x"
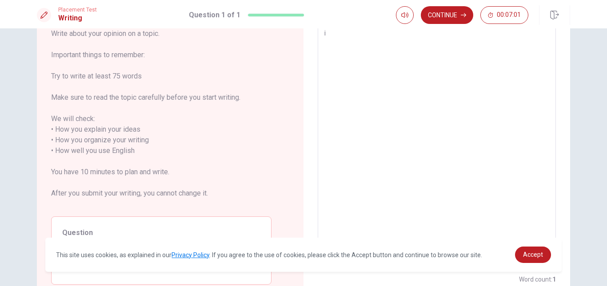
type textarea "i"
type textarea "x"
type textarea "i"
type textarea "x"
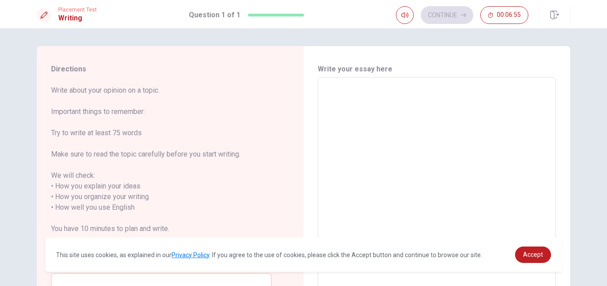
type textarea "I"
type textarea "x"
type textarea "I"
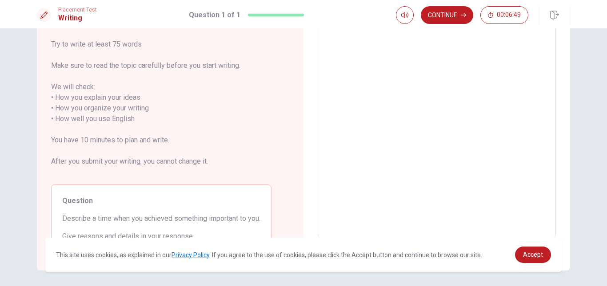
scroll to position [119, 0]
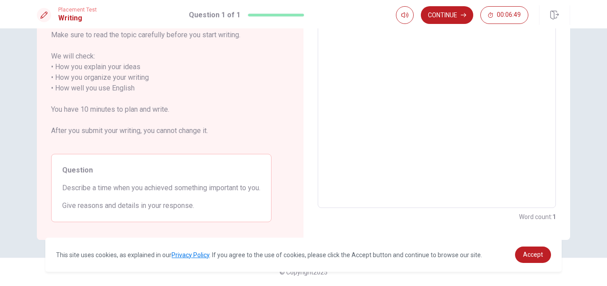
type textarea "x"
type textarea "I"
drag, startPoint x: 142, startPoint y: 189, endPoint x: 131, endPoint y: 180, distance: 13.9
click at [135, 182] on div "Question Describe a time when you achieved something important to you. Give rea…" at bounding box center [161, 188] width 220 height 68
drag, startPoint x: 143, startPoint y: 189, endPoint x: 160, endPoint y: 193, distance: 17.3
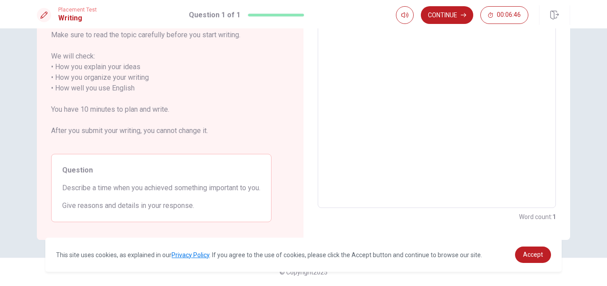
click at [160, 193] on span "Describe a time when you achieved something important to you." at bounding box center [161, 188] width 198 height 11
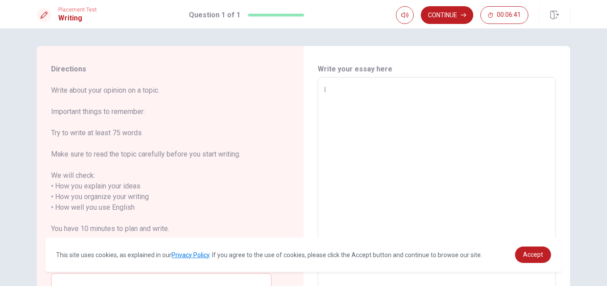
click at [342, 85] on textarea "I" at bounding box center [437, 203] width 226 height 236
type textarea "x"
type textarea "I a"
type textarea "x"
type textarea "I ac"
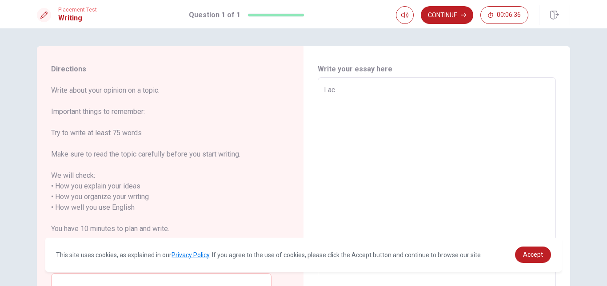
type textarea "x"
type textarea "I ach"
type textarea "x"
type textarea "I achi"
type textarea "x"
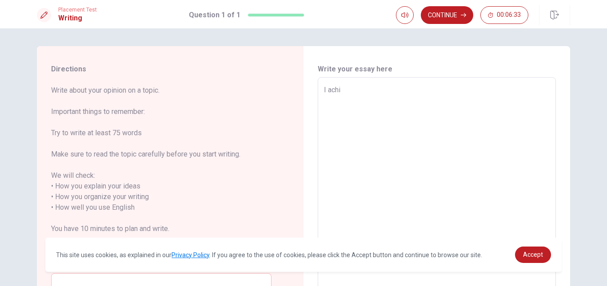
type textarea "I achie"
type textarea "x"
type textarea "I achiev"
type textarea "x"
type textarea "I achieve"
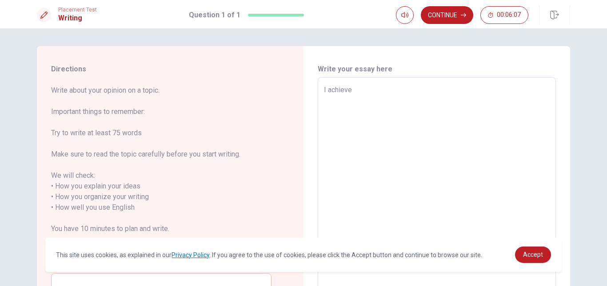
type textarea "x"
type textarea "I achieved"
type textarea "x"
type textarea "I achieved"
type textarea "x"
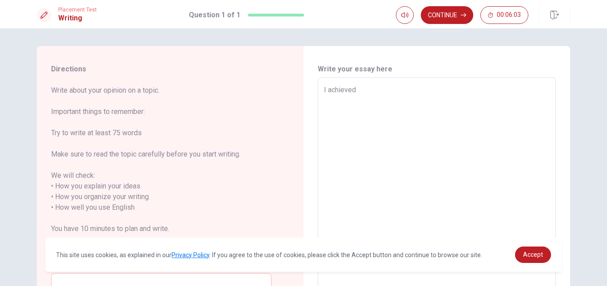
type textarea "I achieved s"
type textarea "x"
type textarea "I achieved so"
type textarea "x"
type textarea "I achieved som"
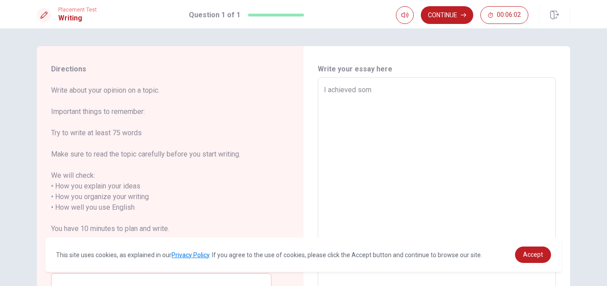
type textarea "x"
type textarea "I achieved some"
type textarea "x"
type textarea "I achieved somet"
type textarea "x"
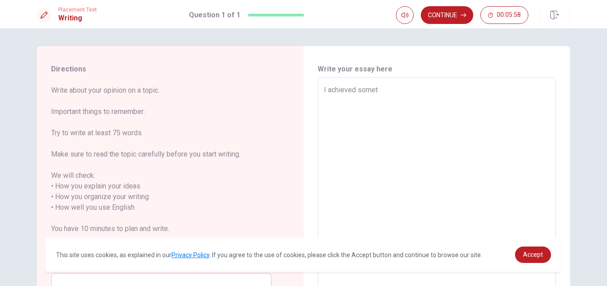
type textarea "I achieved someth"
type textarea "x"
type textarea "I achieved somet"
type textarea "x"
type textarea "I achieved some"
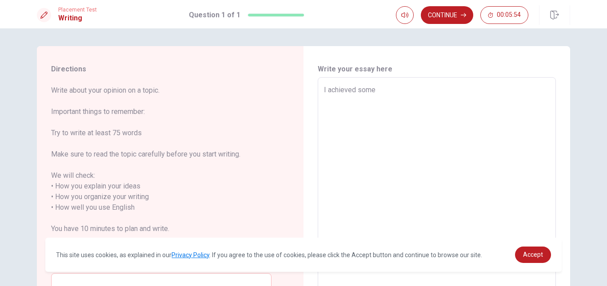
type textarea "x"
type textarea "I achieved somet"
type textarea "x"
type textarea "I achieved someth"
type textarea "x"
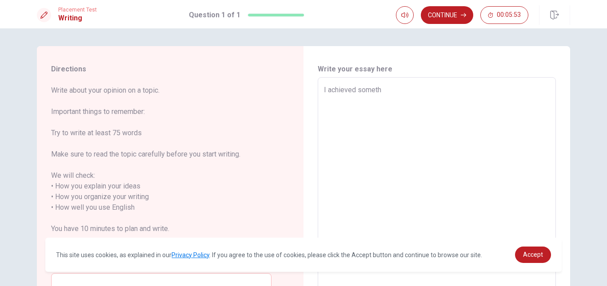
type textarea "I achieved somethi"
type textarea "x"
type textarea "I achieved somethin"
type textarea "x"
type textarea "I achieved something"
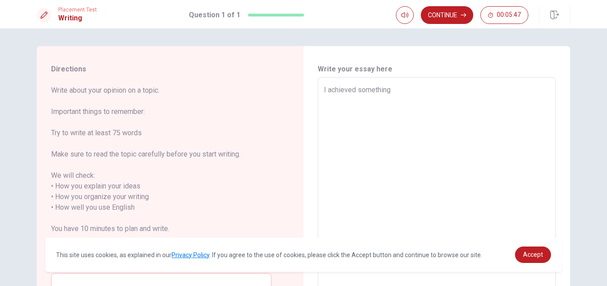
type textarea "x"
type textarea "I achieved something"
type textarea "x"
type textarea "I achieved something i"
type textarea "x"
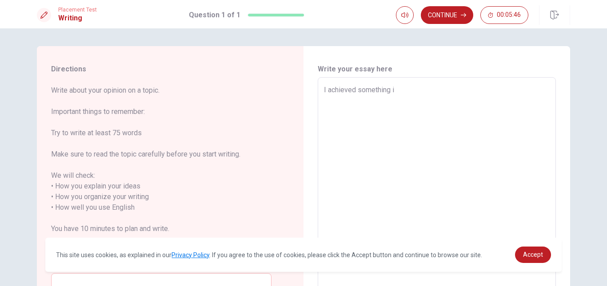
type textarea "I achieved something im"
type textarea "x"
type textarea "I achieved something imp"
type textarea "x"
type textarea "I achieved something impo"
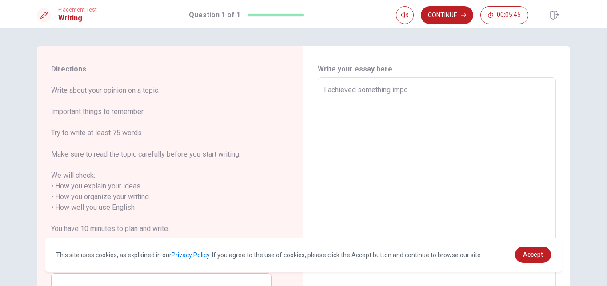
type textarea "x"
type textarea "I achieved something impot"
type textarea "x"
type textarea "I achieved something impota"
type textarea "x"
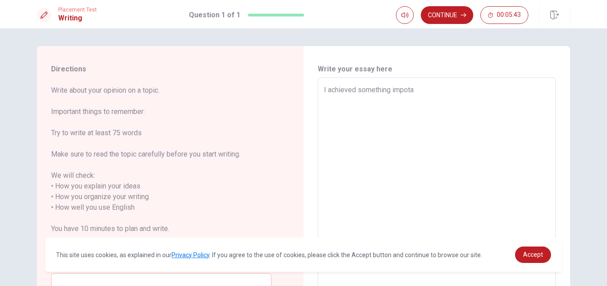
type textarea "I achieved something impotan"
type textarea "x"
type textarea "I achieved something impotant"
type textarea "x"
type textarea "I achieved something impotantt"
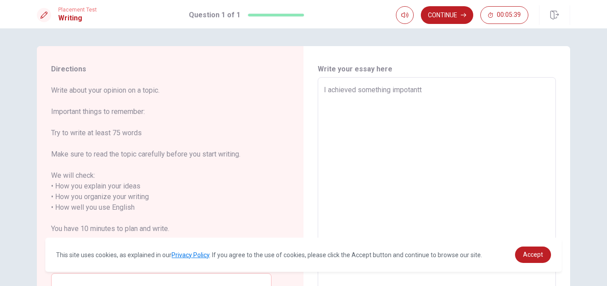
type textarea "x"
type textarea "I achieved something impotantto"
type textarea "x"
type textarea "I achieved something impotantto"
type textarea "x"
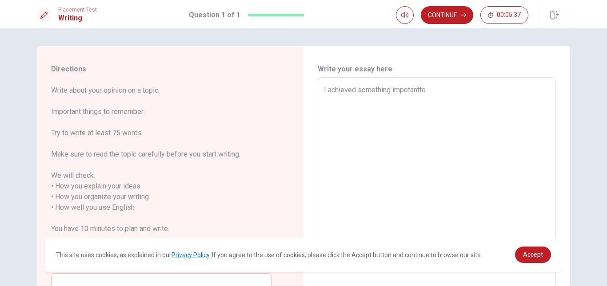
type textarea "I achieved something impotantto m"
type textarea "x"
type textarea "I achieved something impotantto me"
type textarea "x"
type textarea "I achieved something impotantto me"
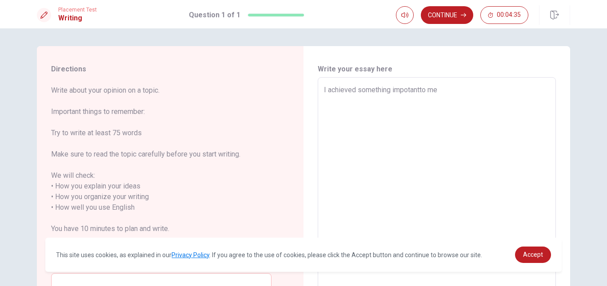
type textarea "x"
type textarea "I achieved something impotantto me i"
type textarea "x"
type textarea "I achieved something impotantto me is"
type textarea "x"
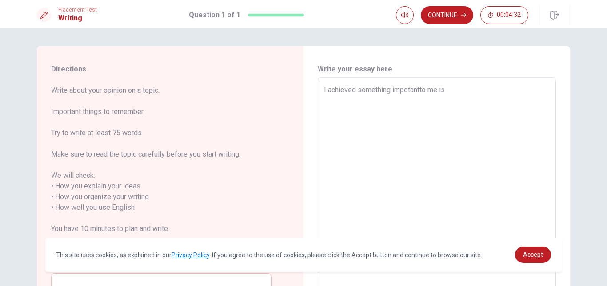
type textarea "I achieved something impotantto me is"
type textarea "x"
type textarea "I achieved something impotantto me is h"
type textarea "x"
type textarea "I achieved something impotantto me is he"
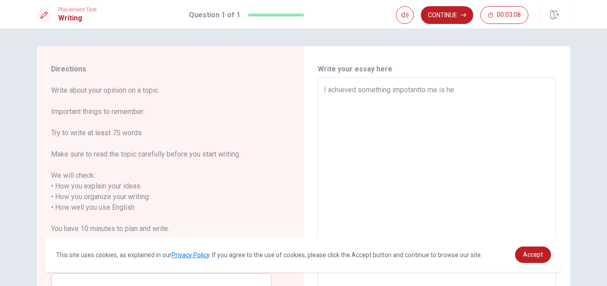
type textarea "x"
type textarea "I achieved something impotantto me is hel"
type textarea "x"
type textarea "I achieved something impotantto me is help"
type textarea "x"
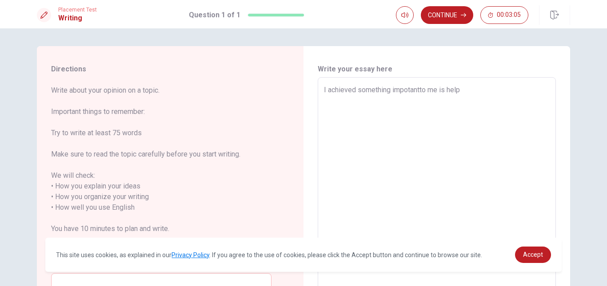
type textarea "I achieved something impotantto me is helpe"
type textarea "x"
type textarea "I achieved something impotantto me is helped"
type textarea "x"
type textarea "I achieved something impotantto me is helped"
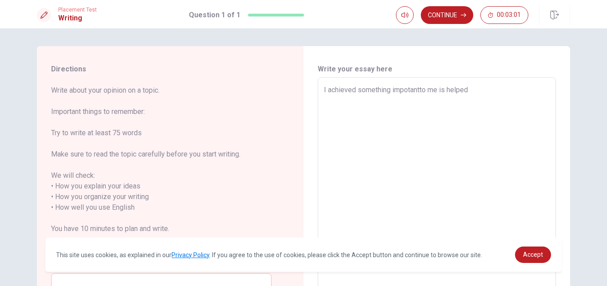
type textarea "x"
type textarea "I achieved something impotantto me is helped s"
type textarea "x"
type textarea "I achieved something impotantto me is helped so"
type textarea "x"
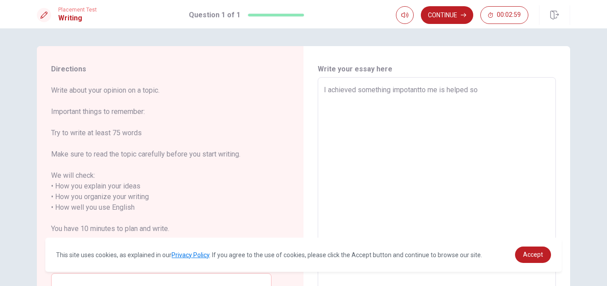
type textarea "I achieved something impotantto me is helped som"
type textarea "x"
type textarea "I achieved something impotantto me is helped some"
type textarea "x"
type textarea "I achieved something impotantto me is helped someo"
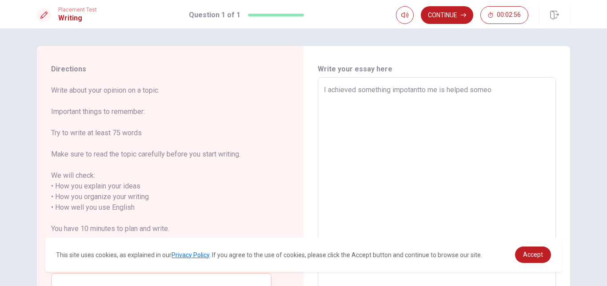
type textarea "x"
type textarea "I achieved something impotantto me is helped someon"
type textarea "x"
type textarea "I achieved something impotantto me is helped someone"
type textarea "x"
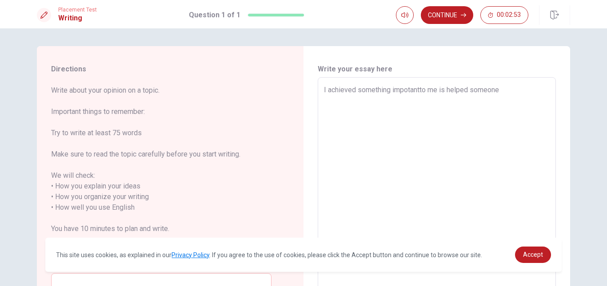
type textarea "I achieved something impotantto me is helped someone."
type textarea "x"
type textarea "I achieved something impotantto me is helped someone."
type textarea "x"
type textarea "I achieved something impotantto me is helped someone. I"
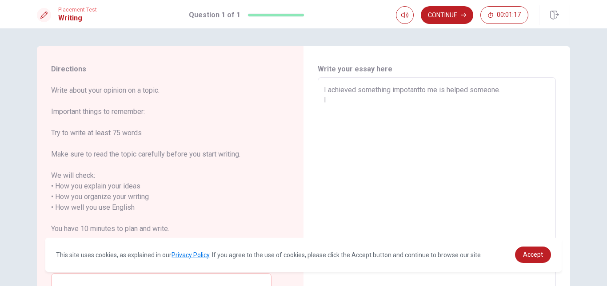
type textarea "x"
type textarea "I achieved something impotantto me is helped someone. I"
type textarea "x"
type textarea "I achieved something impotantto me is helped someone. I l"
type textarea "x"
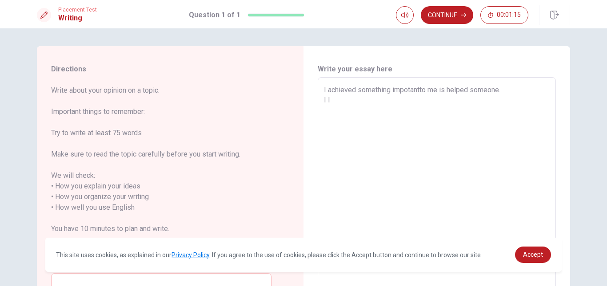
type textarea "I achieved something impotantto me is helped someone. I li"
type textarea "x"
type textarea "I achieved something impotantto me is helped someone. I lis"
type textarea "x"
type textarea "I achieved something impotantto me is helped someone. I list"
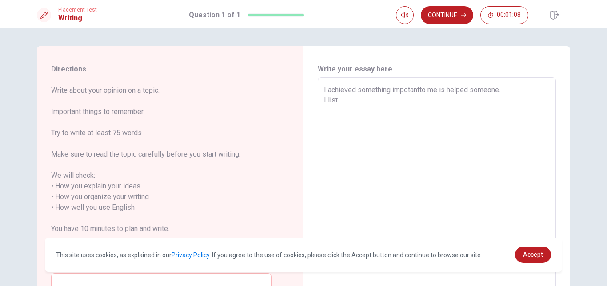
type textarea "x"
type textarea "I achieved something impotantto me is helped someone. I liste"
type textarea "x"
type textarea "I achieved something impotantto me is helped someone. I listen"
type textarea "x"
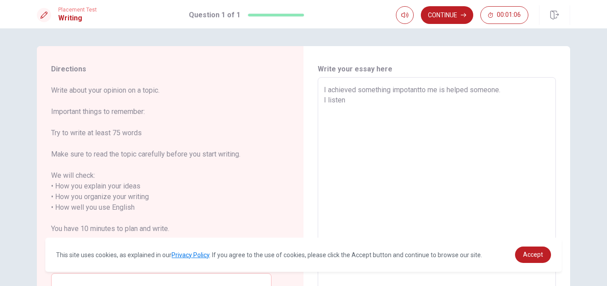
type textarea "I achieved something impotantto me is helped someone. I listene"
type textarea "x"
type textarea "I achieved something impotantto me is helped someone. I listened"
type textarea "x"
type textarea "I achieved something impotantto me is helped someone. I listened"
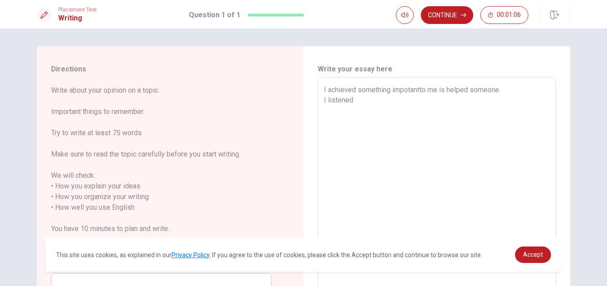
type textarea "x"
type textarea "I achieved something impotantto me is helped someone. I listened t"
type textarea "x"
type textarea "I achieved something impotantto me is helped someone. I listened to"
type textarea "x"
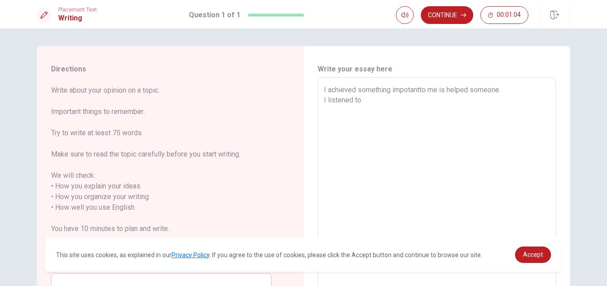
type textarea "I achieved something impotantto me is helped someone. I listened to"
type textarea "x"
type textarea "I achieved something impotantto me is helped someone. I listened to h"
type textarea "x"
type textarea "I achieved something impotantto me is helped someone. I listened to he"
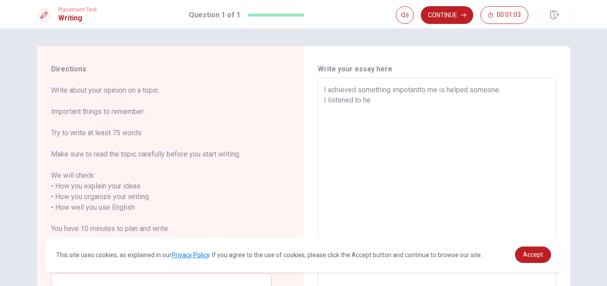
type textarea "x"
type textarea "I achieved something impotantto me is helped someone. I listened to her"
type textarea "x"
type textarea "I achieved something impotantto me is helped someone. I listened to her"
type textarea "x"
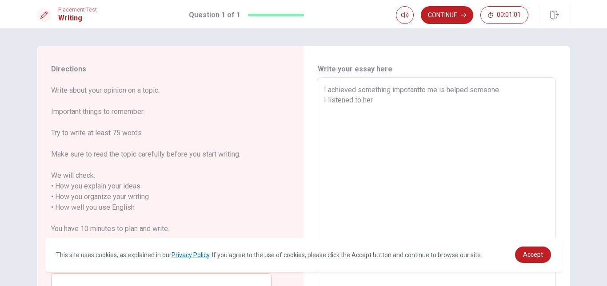
type textarea "I achieved something impotantto me is helped someone. I listened to her s"
type textarea "x"
type textarea "I achieved something impotantto me is helped someone. I listened to her st"
type textarea "x"
type textarea "I achieved something impotantto me is helped someone. I listened to her sto"
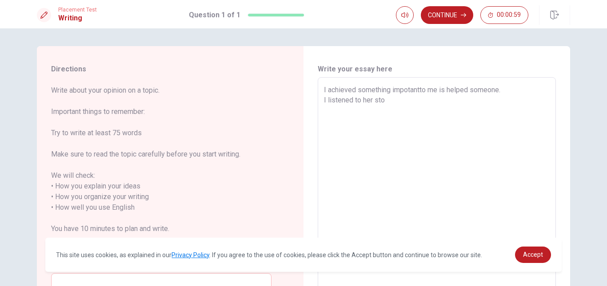
type textarea "x"
type textarea "I achieved something impotantto me is helped someone. I listened to her stor"
type textarea "x"
type textarea "I achieved something impotantto me is helped someone. I listened to her story"
type textarea "x"
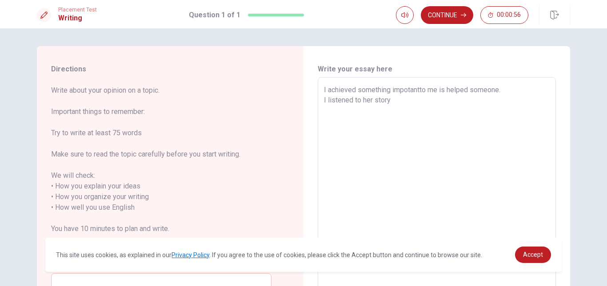
type textarea "I achieved something impotantto me is helped someone. I listened to her story"
type textarea "x"
type textarea "I achieved something impotantto me is helped someone. I listened to her story a"
type textarea "x"
type textarea "I achieved something impotantto me is helped someone. I listened to her story an"
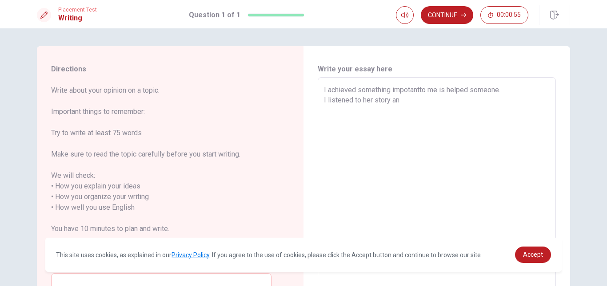
type textarea "x"
type textarea "I achieved something impotantto me is helped someone. I listened to her story a…"
type textarea "x"
type textarea "I achieved something impotantto me is helped someone. I listened to her story a…"
type textarea "x"
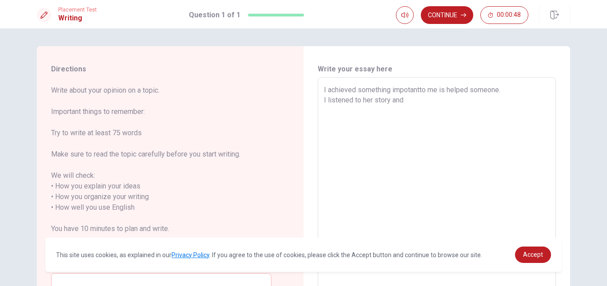
type textarea "I achieved something impotantto me is helped someone. I listened to her story a…"
type textarea "x"
type textarea "I achieved something impotantto me is helped someone. I listened to her story a…"
type textarea "x"
type textarea "I achieved something impotantto me is helped someone. I listened to her story a…"
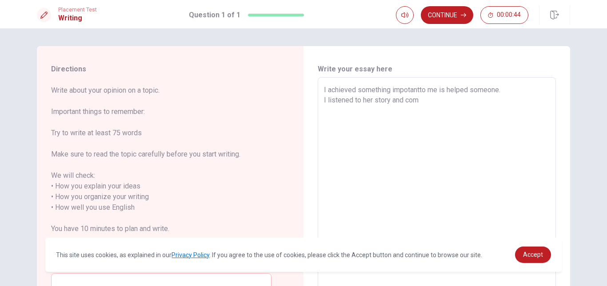
type textarea "x"
type textarea "I achieved something impotantto me is helped someone. I listened to her story a…"
type textarea "x"
type textarea "I achieved something impotantto me is helped someone. I listened to her story a…"
type textarea "x"
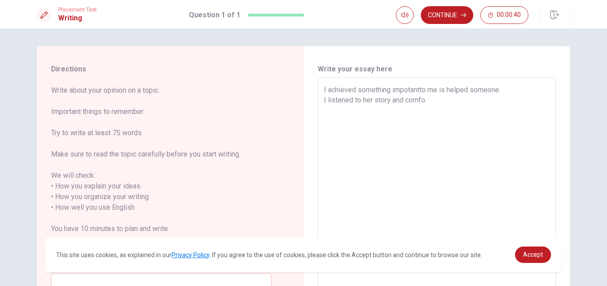
type textarea "I achieved something impotantto me is helped someone. I listened to her story a…"
type textarea "x"
type textarea "I achieved something impotantto me is helped someone. I listened to her story a…"
type textarea "x"
type textarea "I achieved something impotantto me is helped someone. I listened to her story a…"
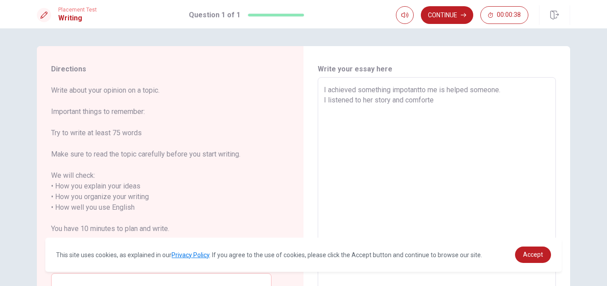
type textarea "x"
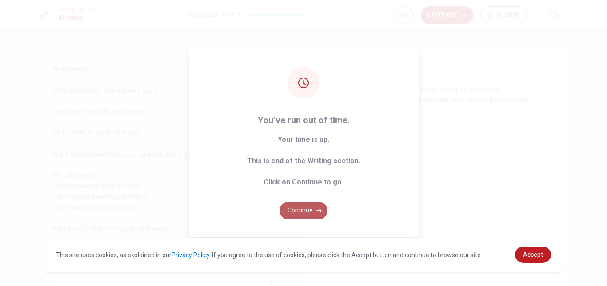
click at [308, 206] on button "Continue" at bounding box center [303, 211] width 48 height 18
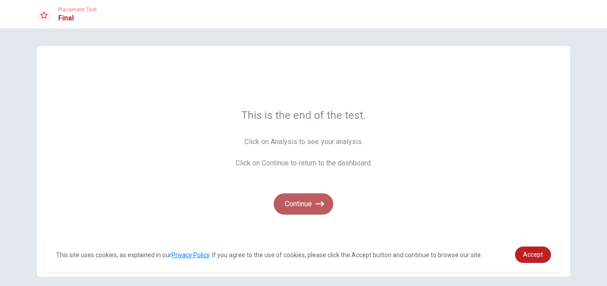
click at [309, 204] on button "Continue" at bounding box center [304, 204] width 60 height 21
